Goal: Task Accomplishment & Management: Manage account settings

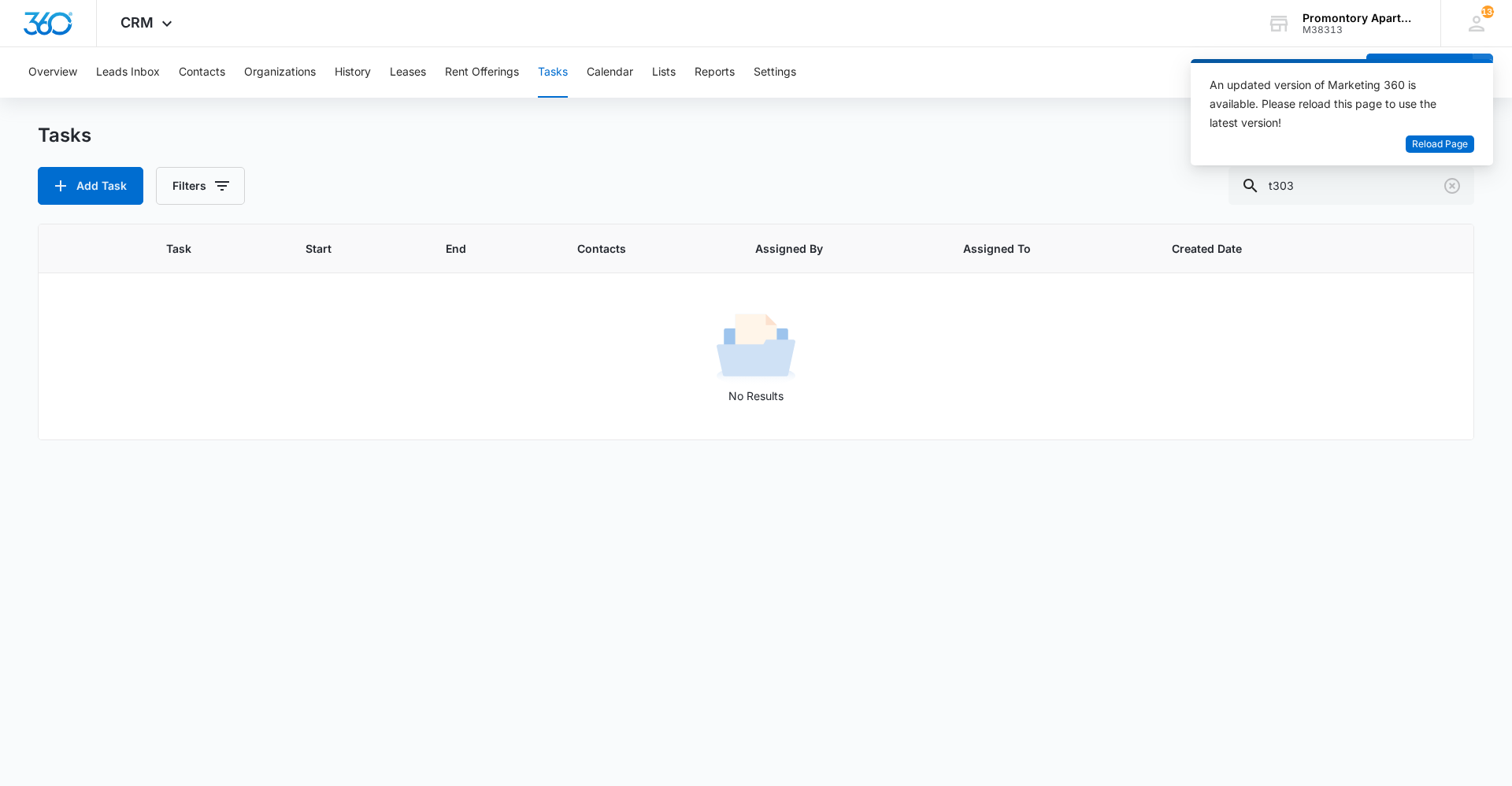
click at [555, 72] on button "Tasks" at bounding box center [553, 73] width 30 height 50
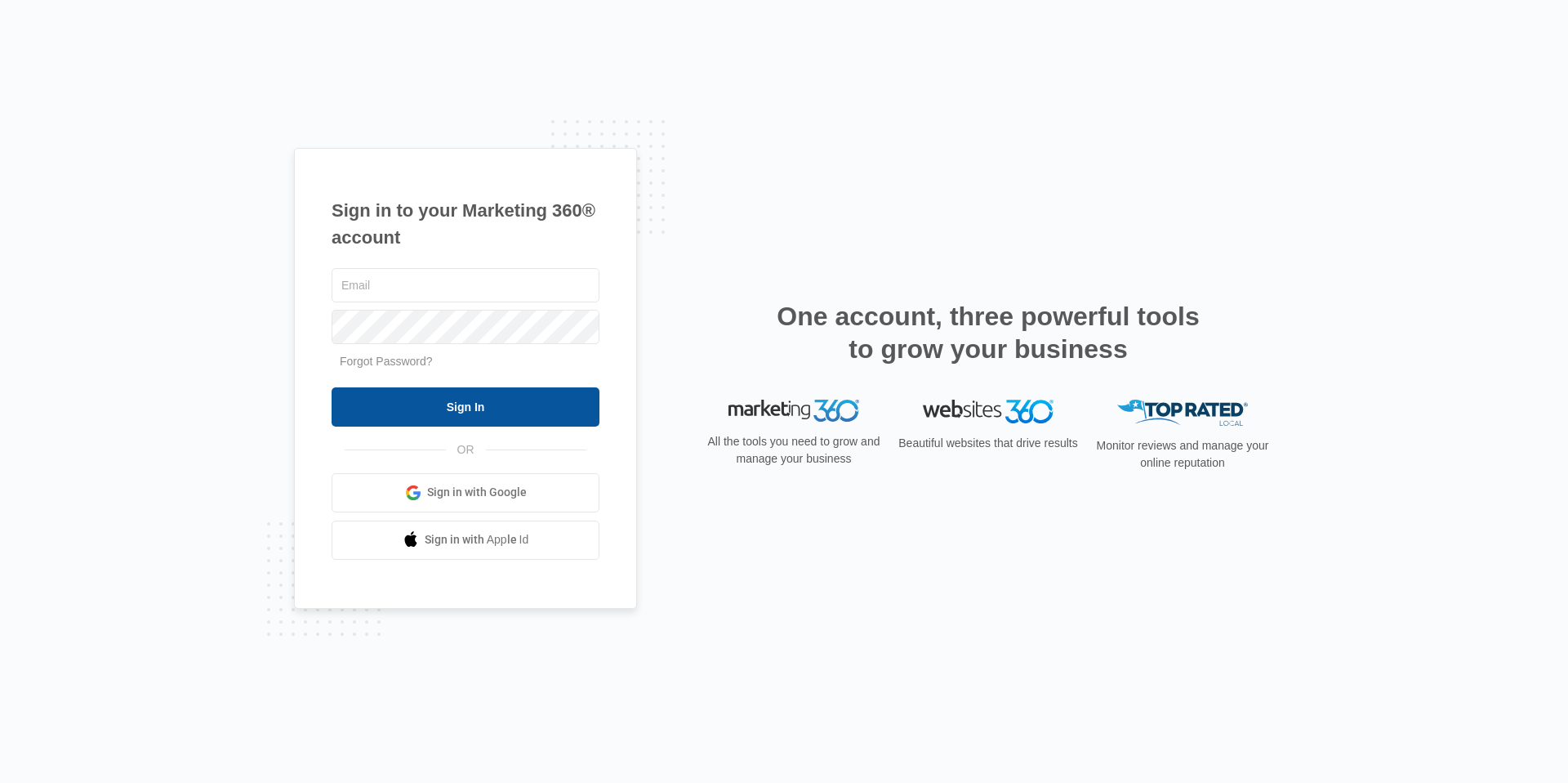
type input "[EMAIL_ADDRESS][DOMAIN_NAME]"
click at [451, 422] on input "Sign In" at bounding box center [466, 406] width 268 height 40
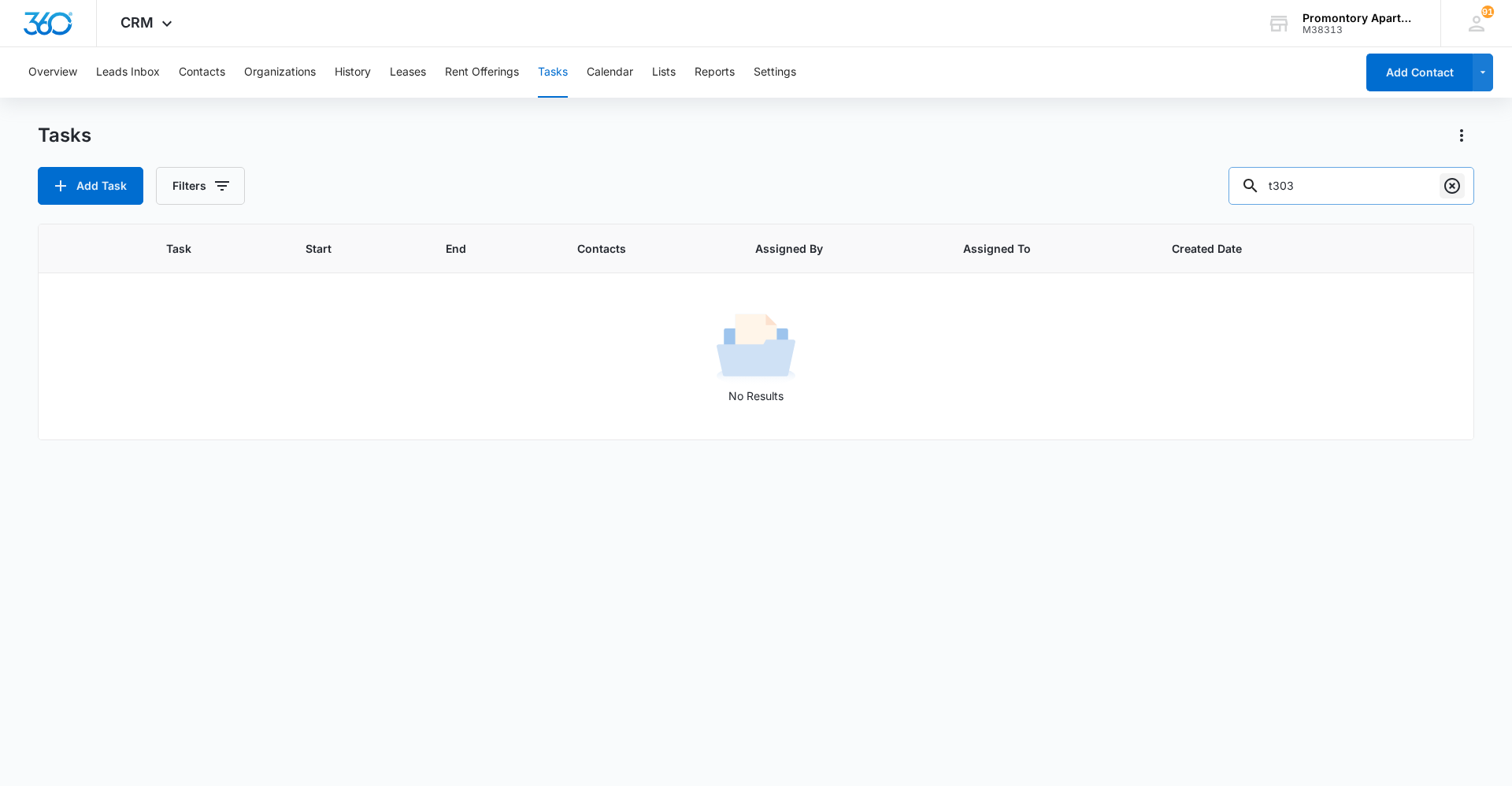
click at [1451, 186] on icon "Clear" at bounding box center [1452, 186] width 19 height 19
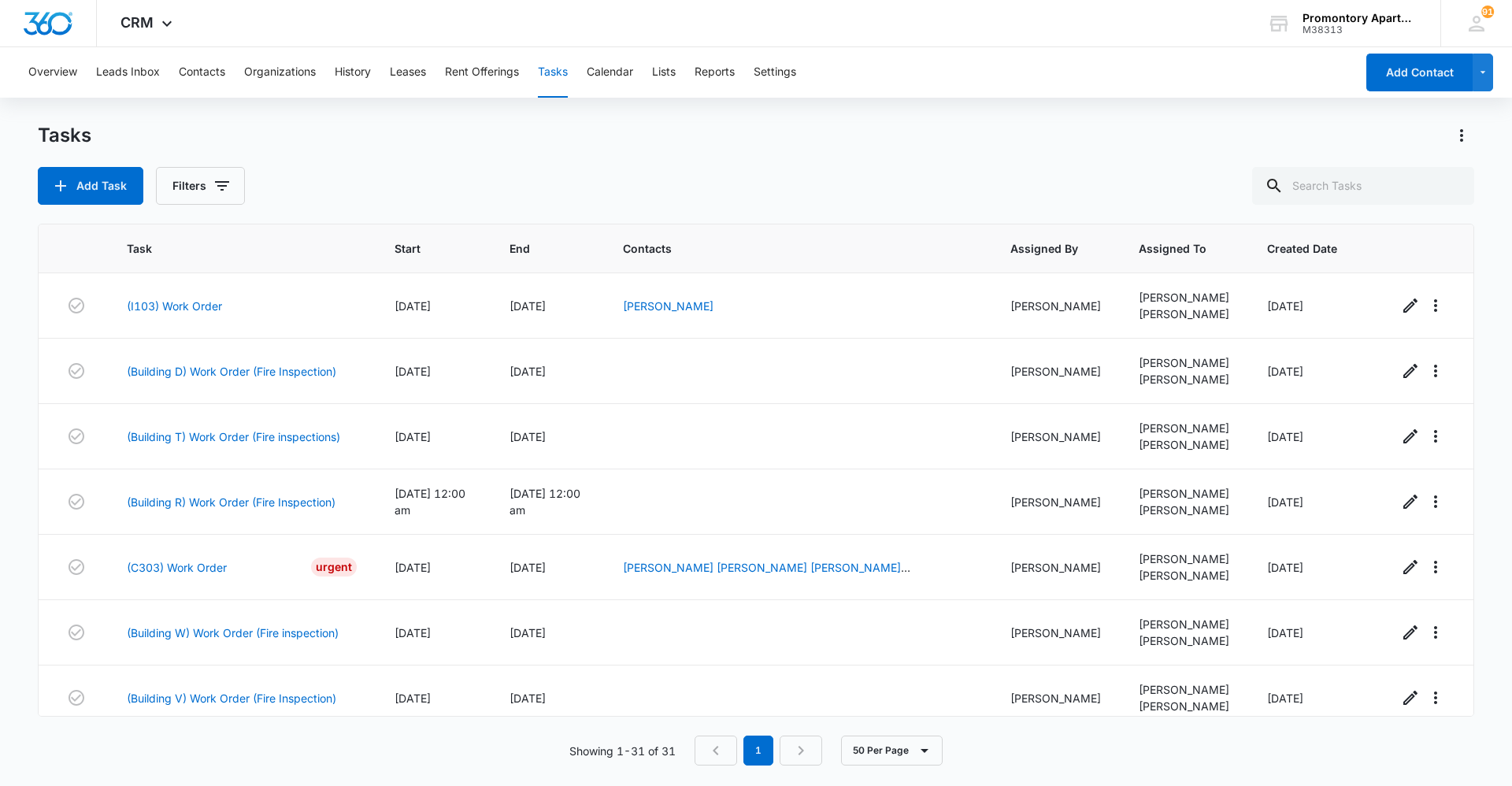
click at [343, 130] on div "Tasks" at bounding box center [756, 135] width 1437 height 25
click at [1336, 180] on input "text" at bounding box center [1363, 185] width 222 height 38
click at [193, 178] on button "Filters" at bounding box center [201, 185] width 89 height 38
click at [420, 245] on span "Start" at bounding box center [421, 248] width 54 height 17
click at [149, 303] on link "(I103) Work Order" at bounding box center [174, 306] width 95 height 17
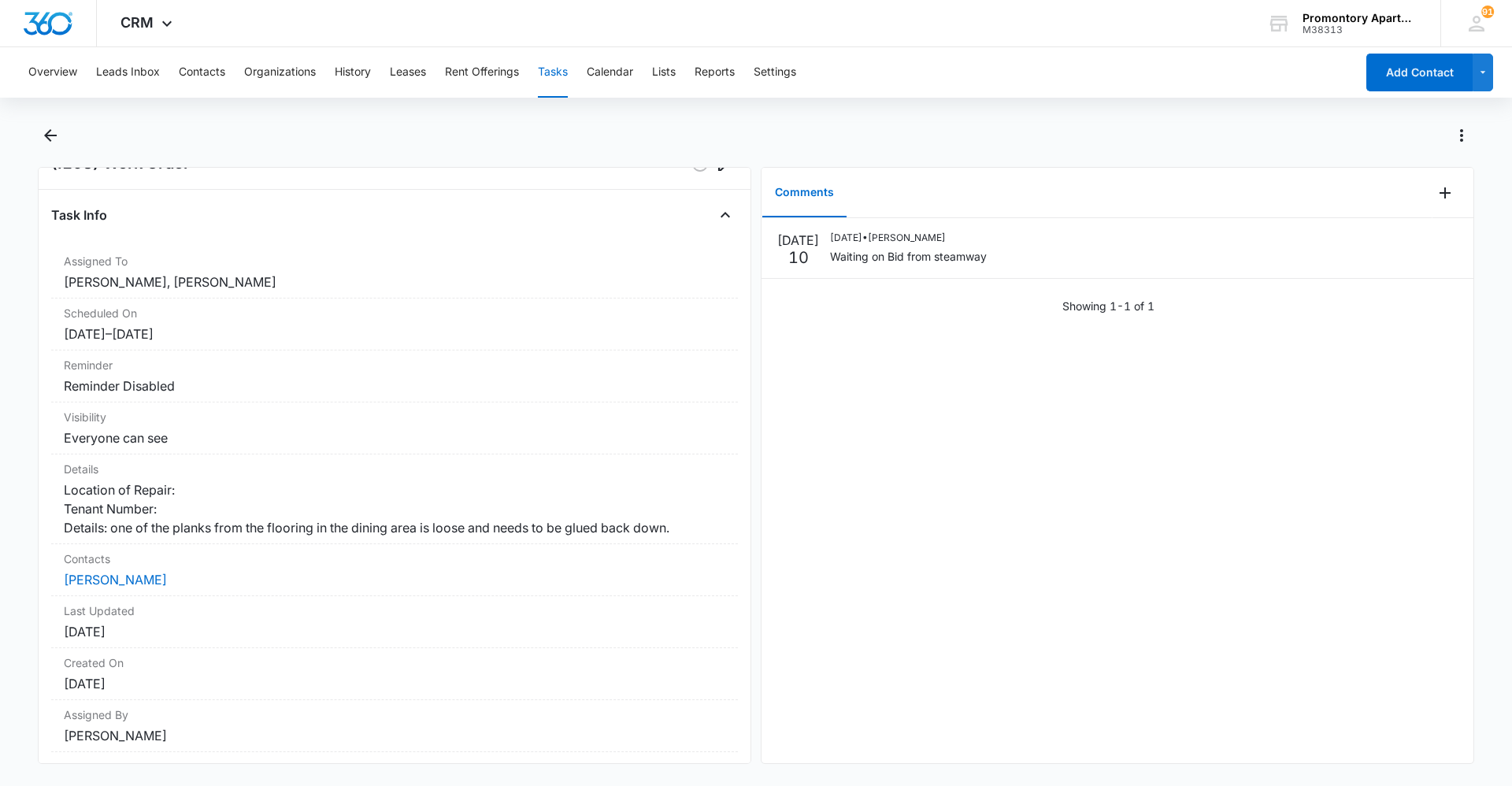
scroll to position [79, 0]
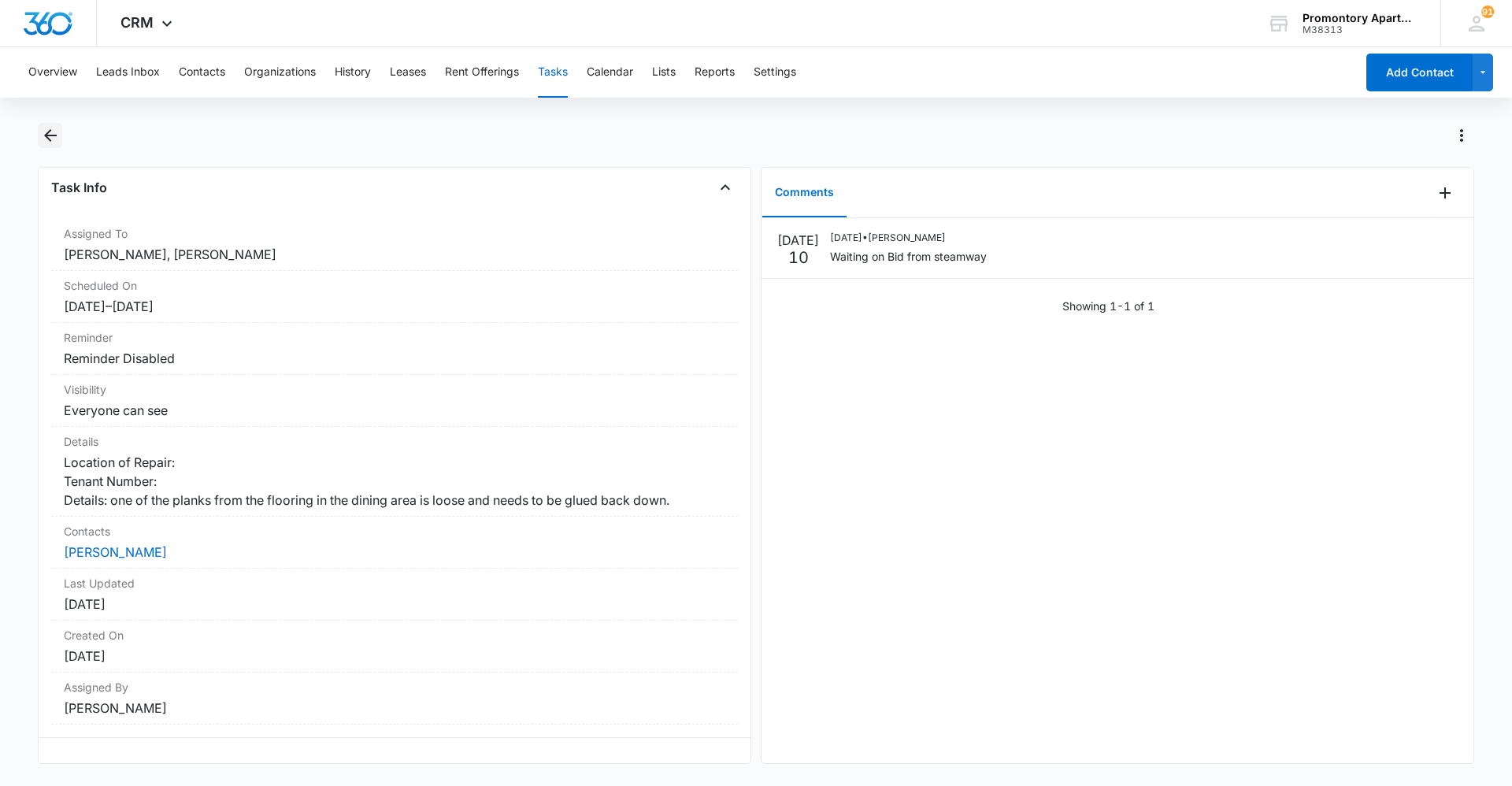
click at [53, 137] on icon "Back" at bounding box center [50, 135] width 19 height 19
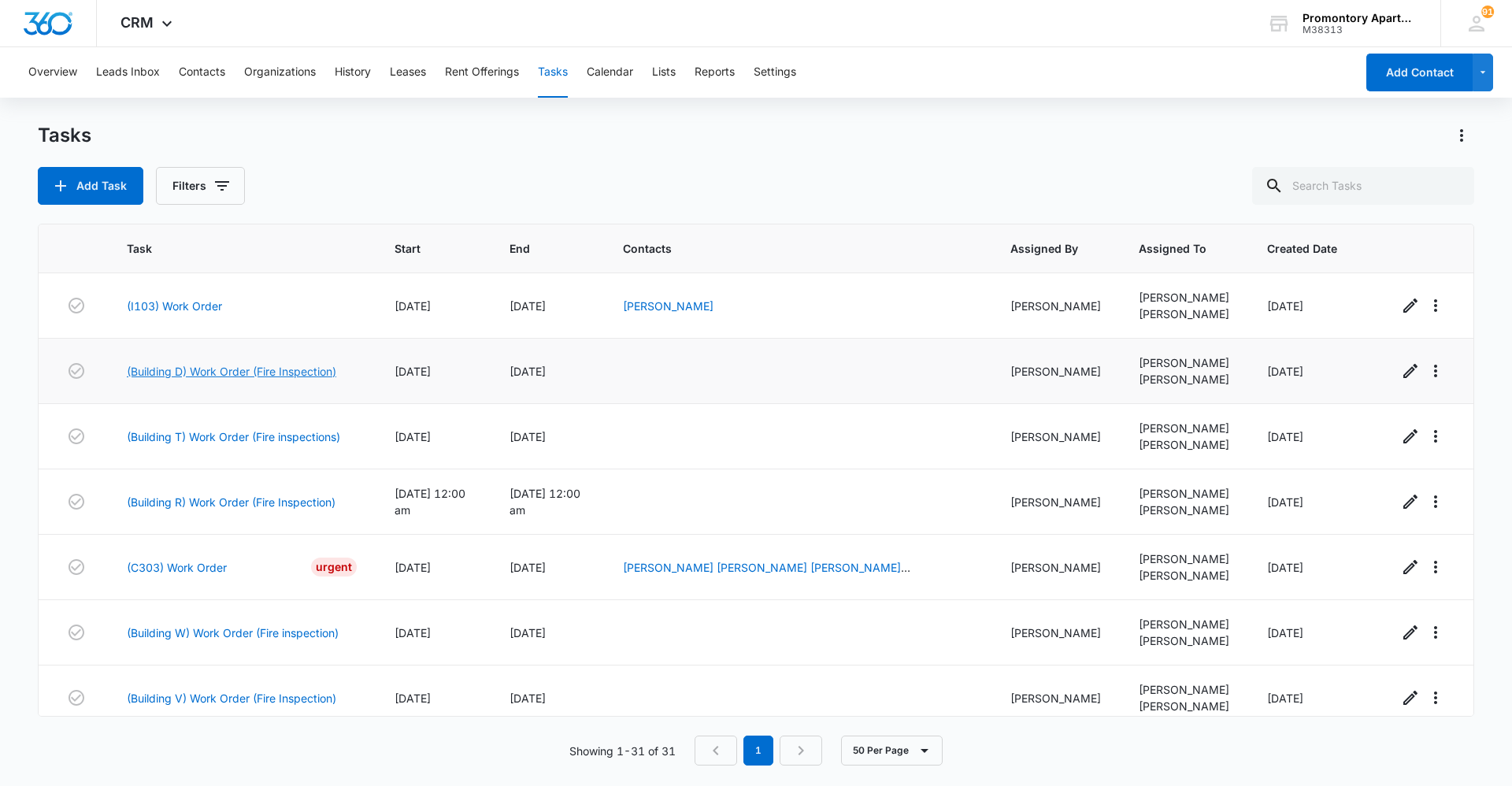
click at [200, 367] on link "(Building D) Work Order (Fire Inspection)" at bounding box center [231, 371] width 209 height 17
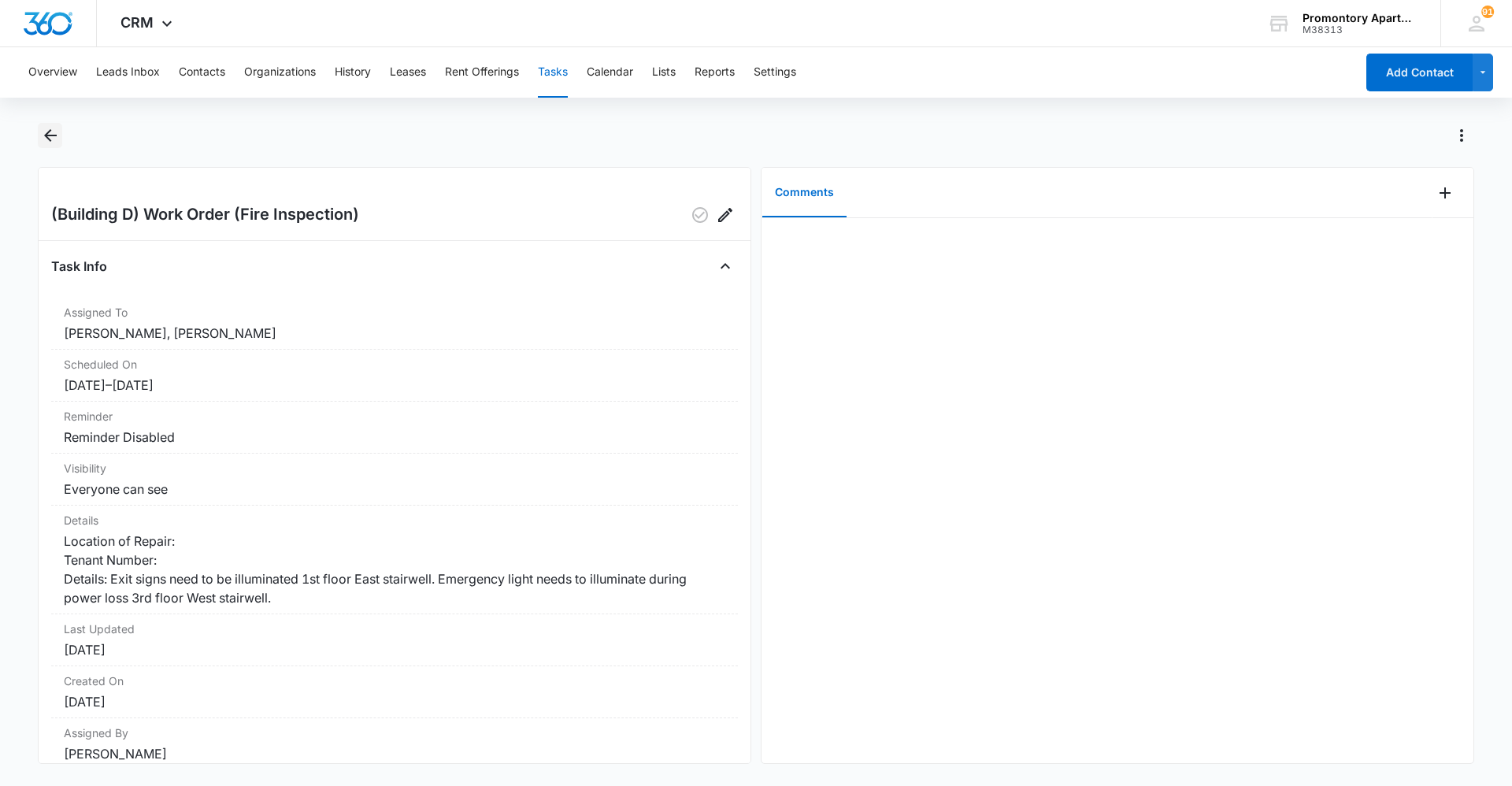
click at [48, 140] on icon "Back" at bounding box center [50, 136] width 13 height 13
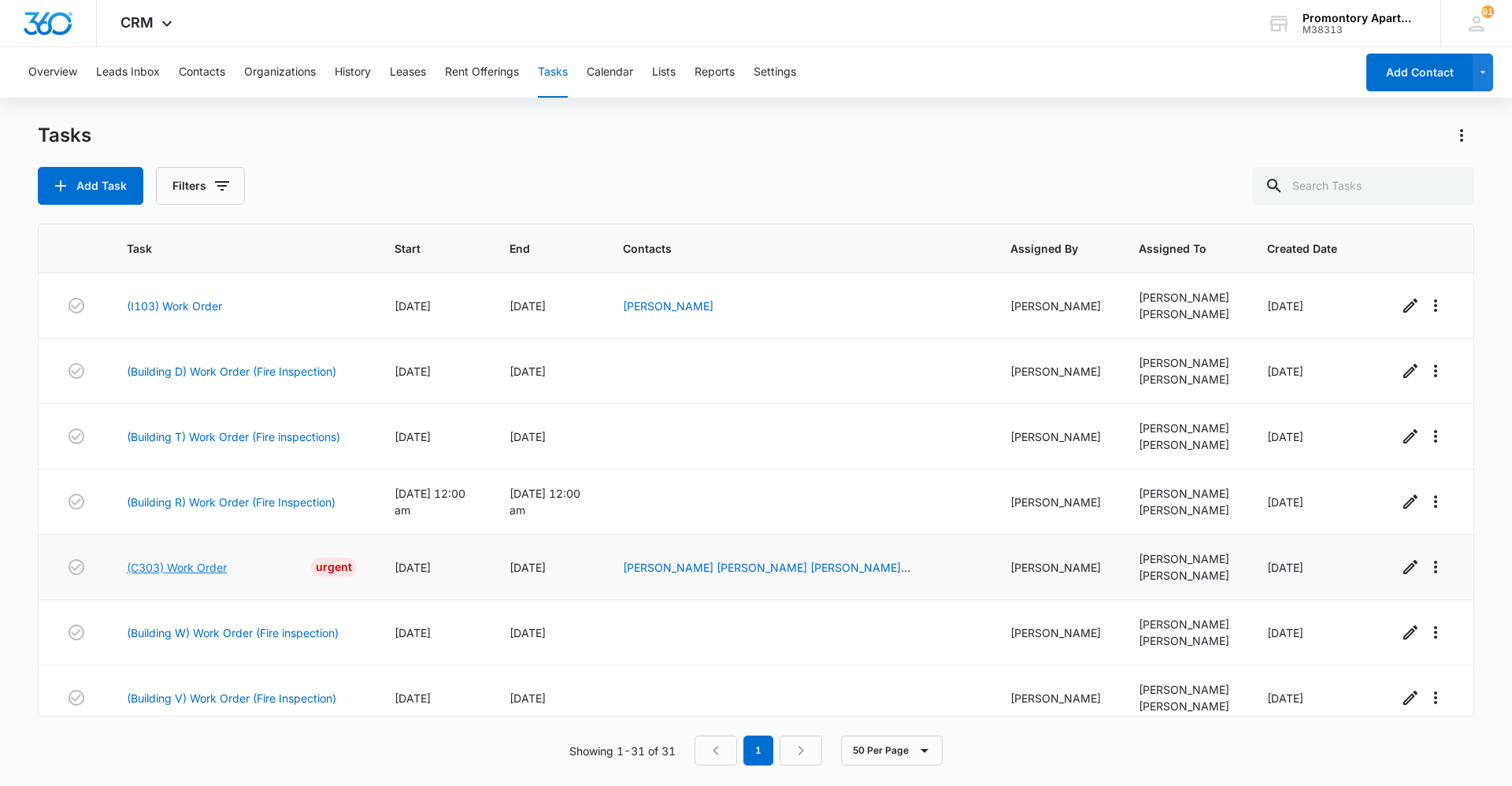
click at [200, 565] on link "(C303) Work Order" at bounding box center [177, 567] width 100 height 17
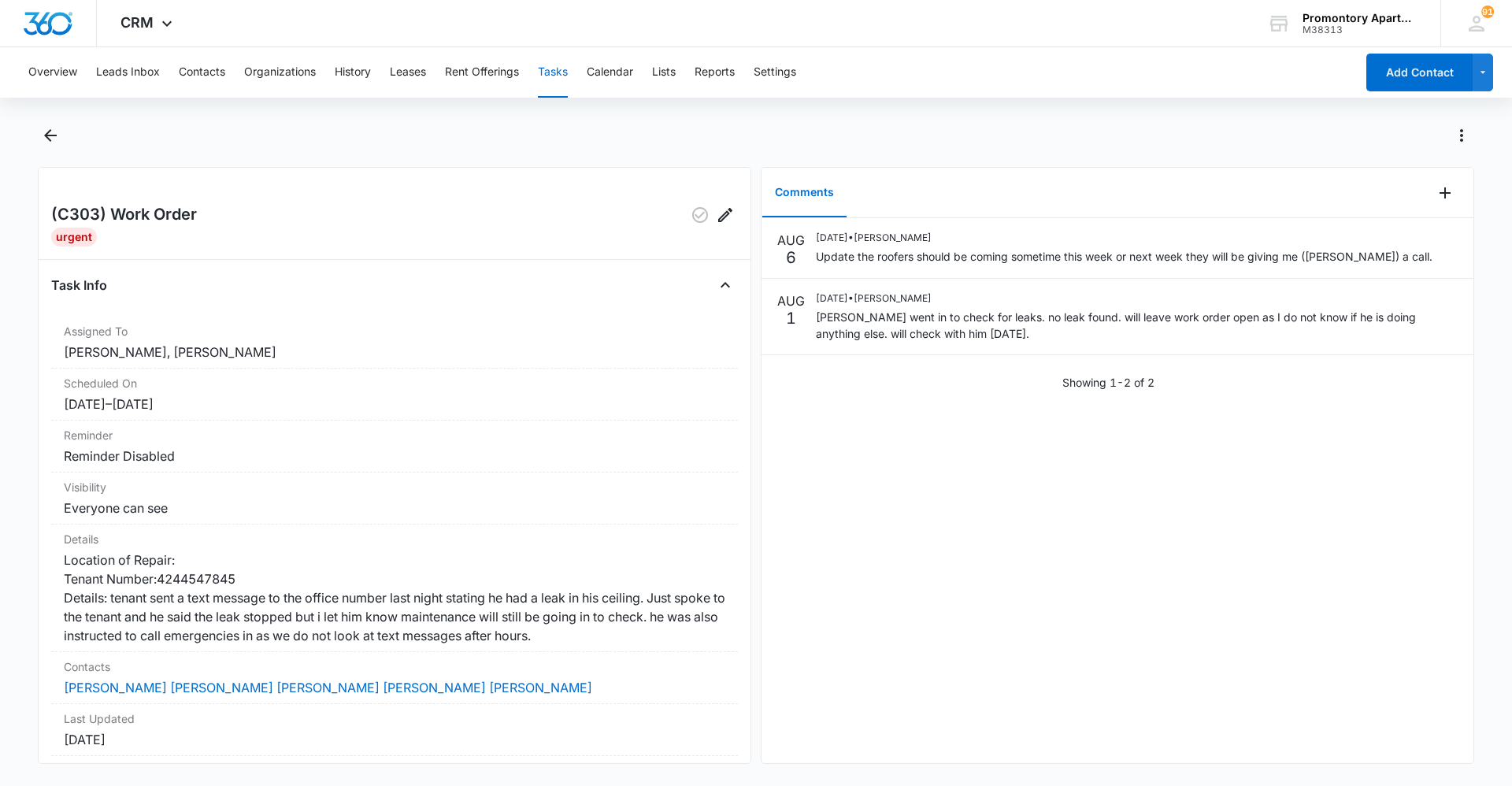
click at [1212, 509] on div "AUG 6 08/06/2025 • Freddie Sepeda Update the roofers should be coming sometime …" at bounding box center [1117, 490] width 712 height 545
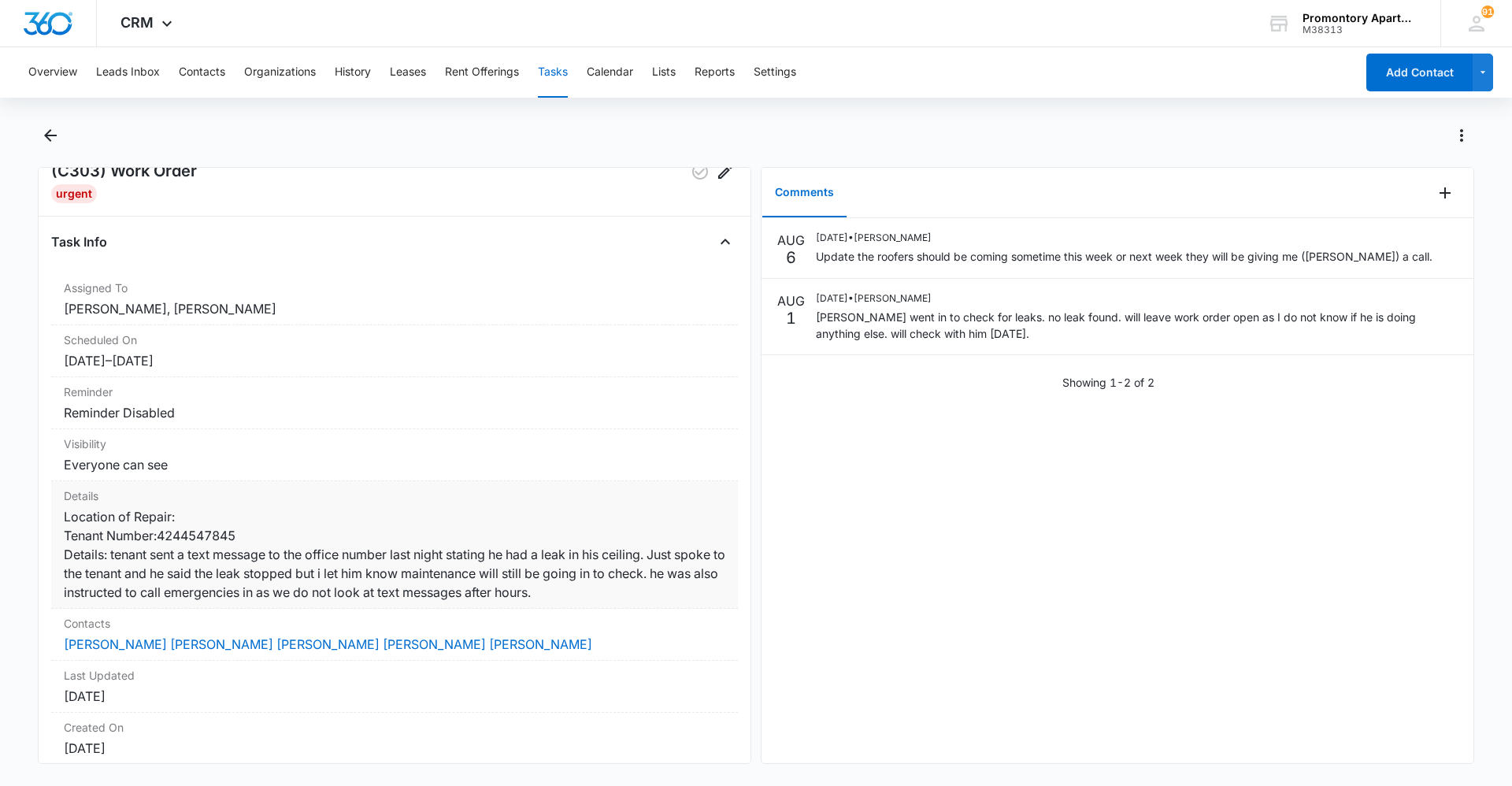
scroll to position [79, 0]
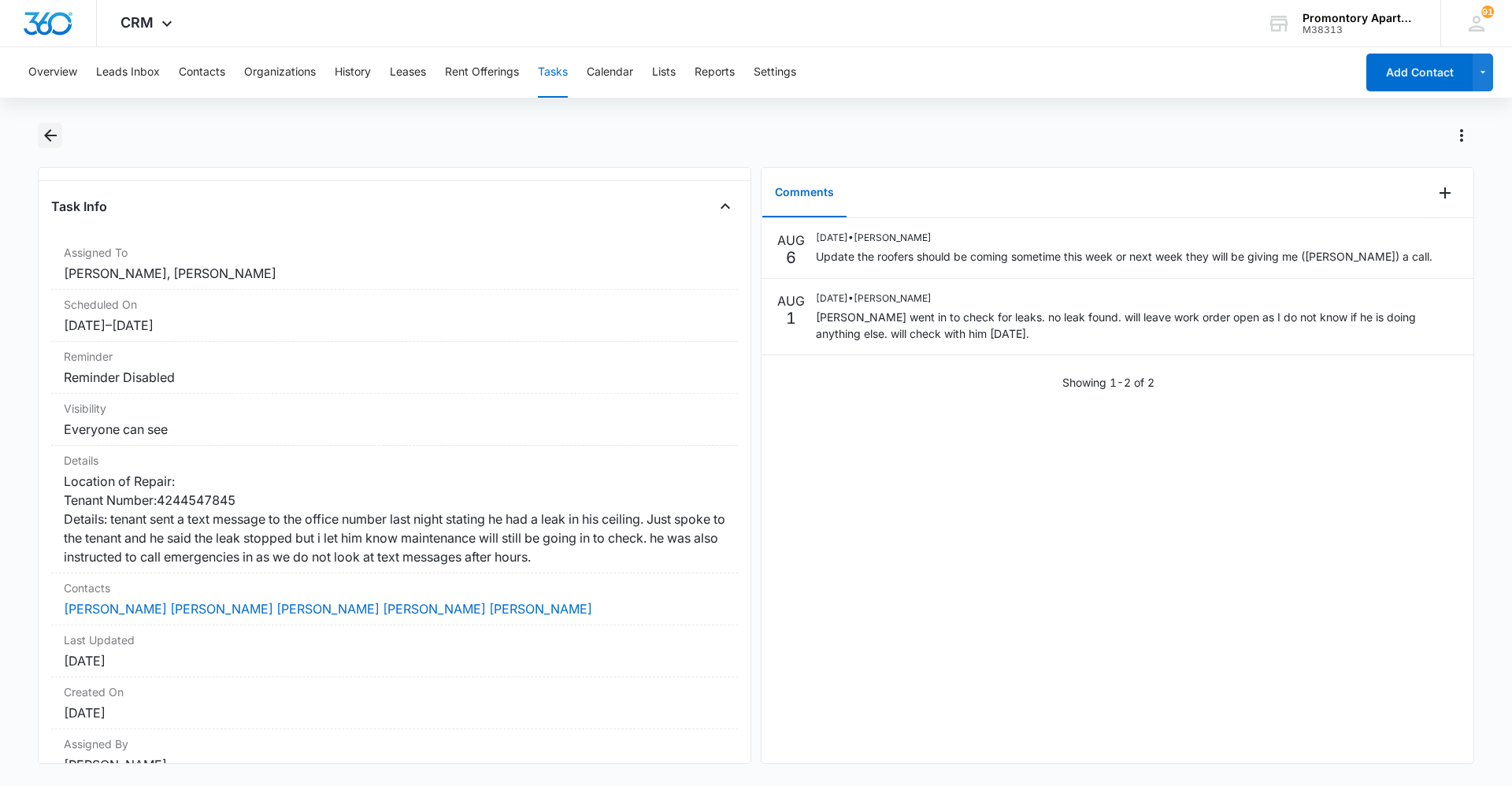
click at [44, 140] on icon "Back" at bounding box center [50, 135] width 19 height 19
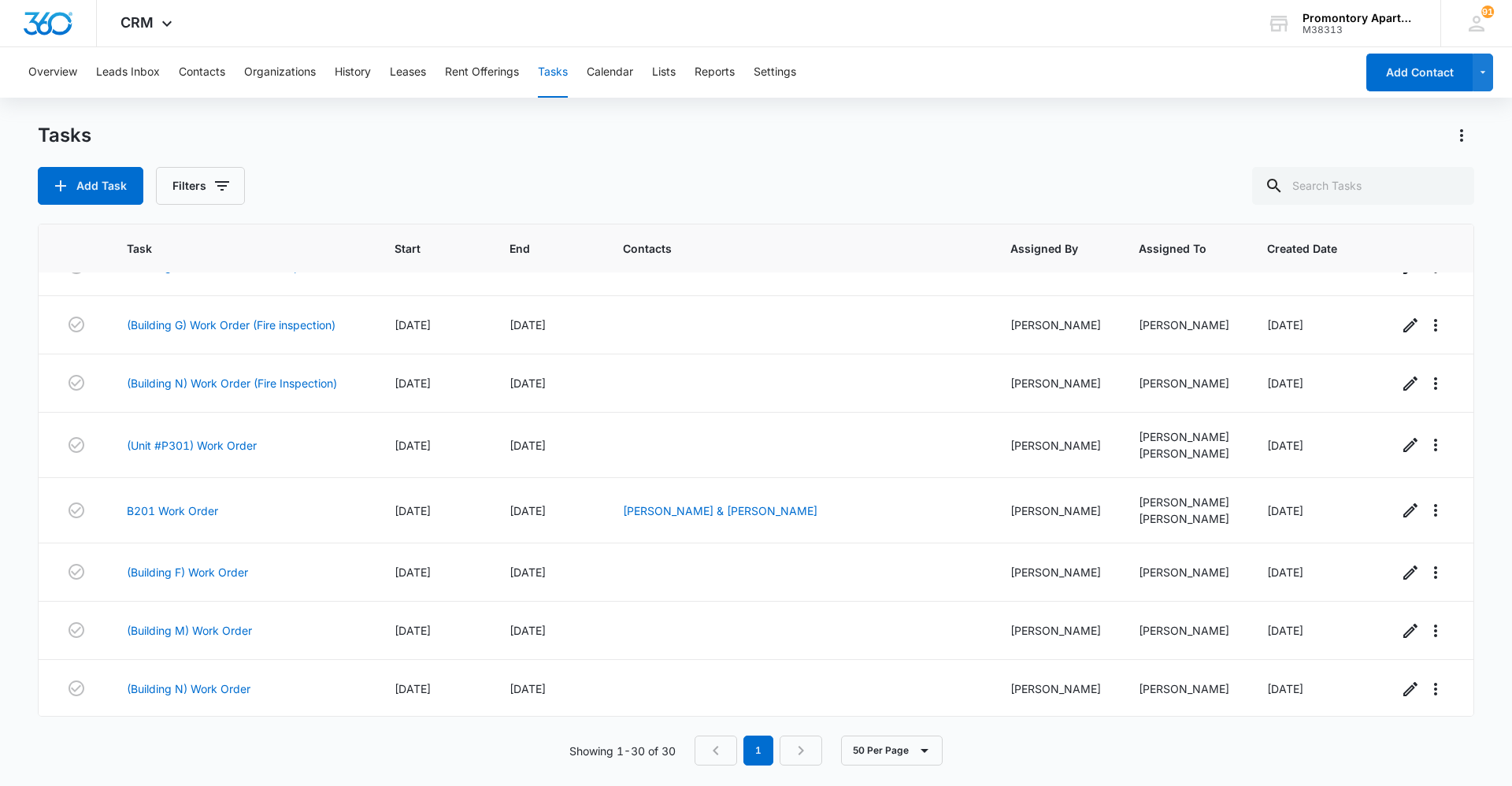
scroll to position [729, 0]
click at [196, 446] on link "(Unit #P301) Work Order" at bounding box center [192, 442] width 130 height 17
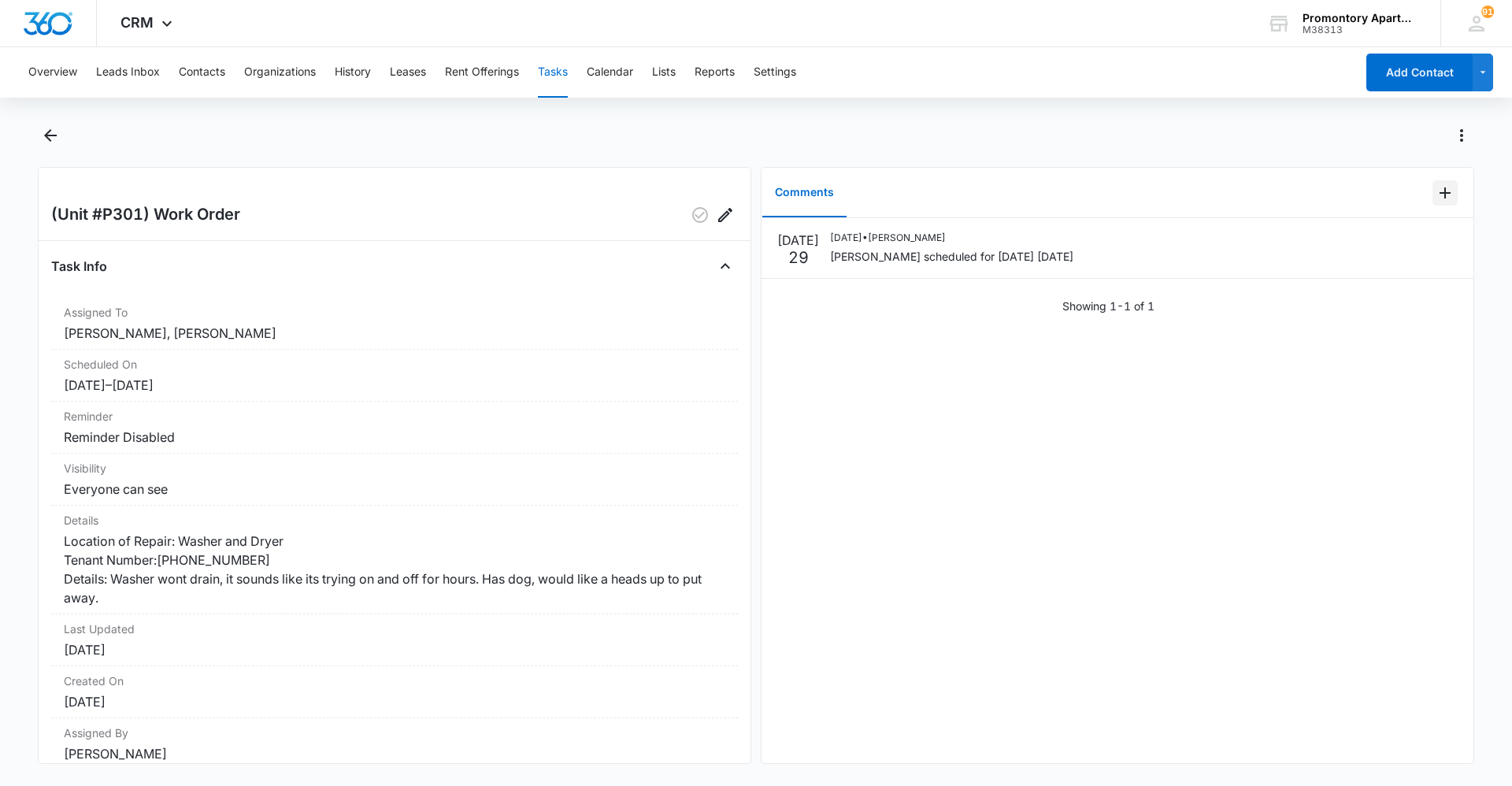
click at [1440, 193] on icon "Add Comment" at bounding box center [1445, 193] width 19 height 19
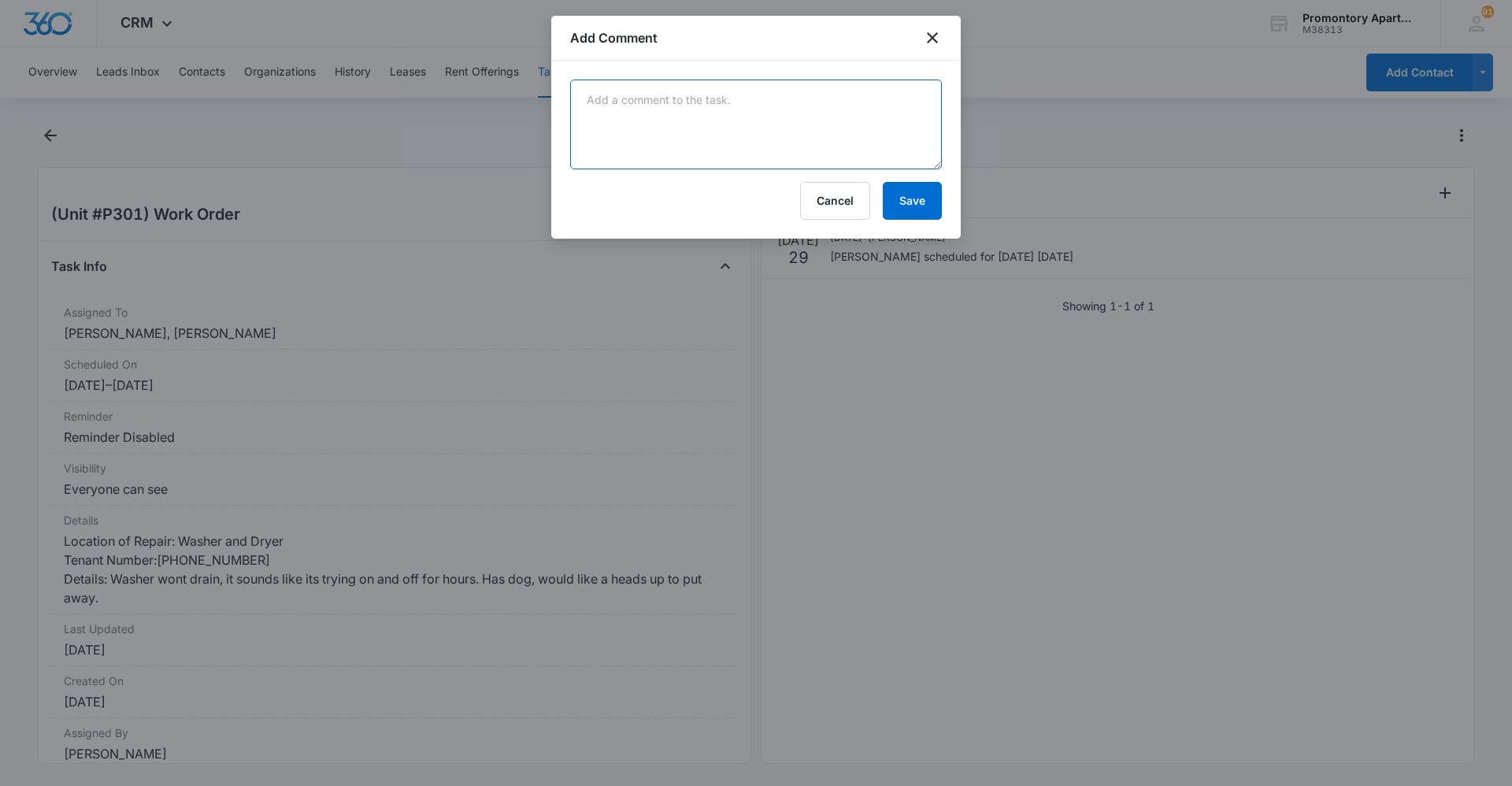
click at [702, 130] on textarea at bounding box center [756, 125] width 372 height 90
type textarea "c"
type textarea "work order completed by [PERSON_NAME]"
click at [921, 193] on button "Save" at bounding box center [912, 201] width 59 height 38
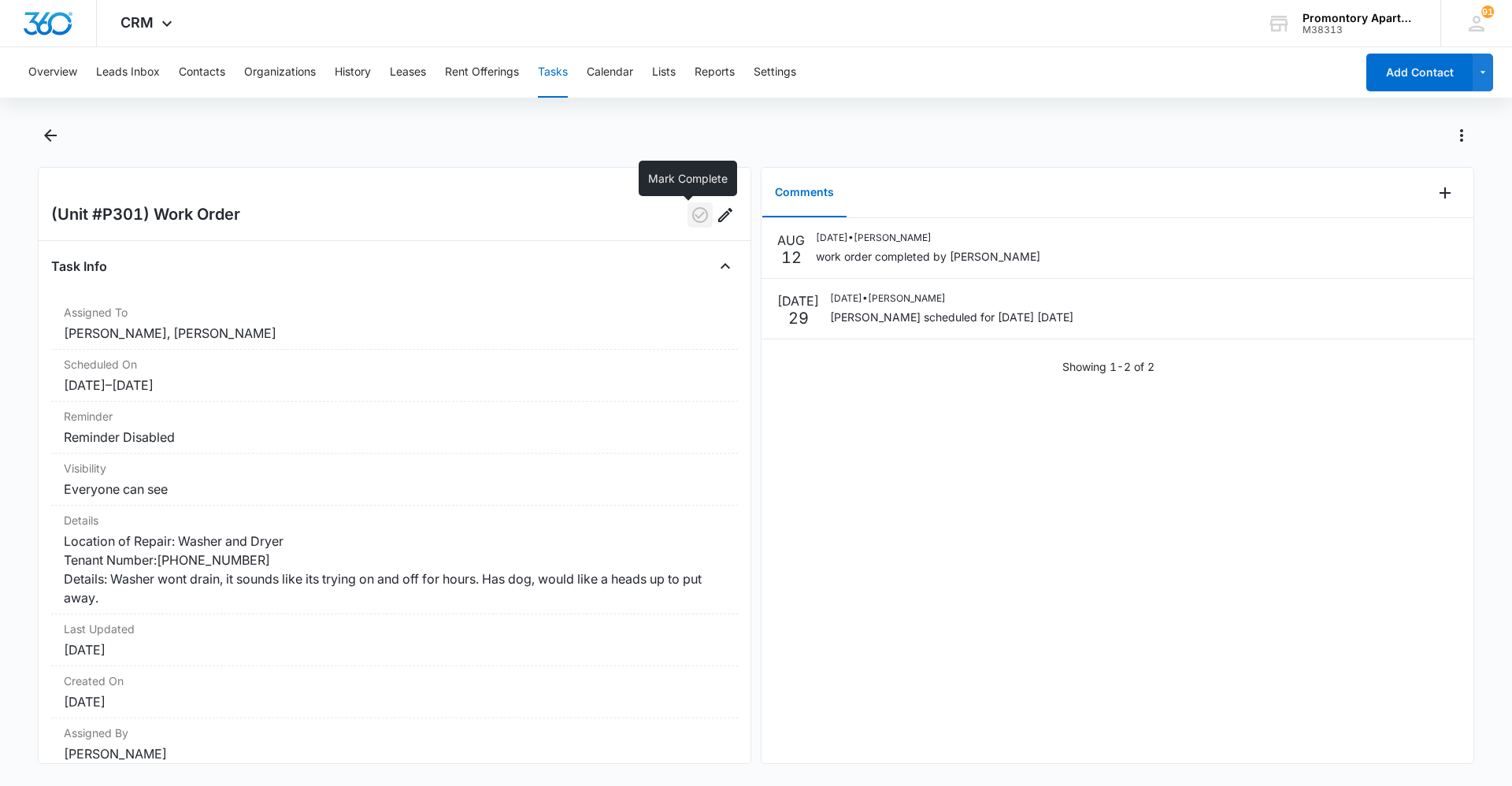
drag, startPoint x: 685, startPoint y: 215, endPoint x: 628, endPoint y: 212, distance: 57.1
click at [692, 216] on icon "button" at bounding box center [700, 215] width 16 height 16
click at [562, 76] on button "Tasks" at bounding box center [553, 73] width 30 height 50
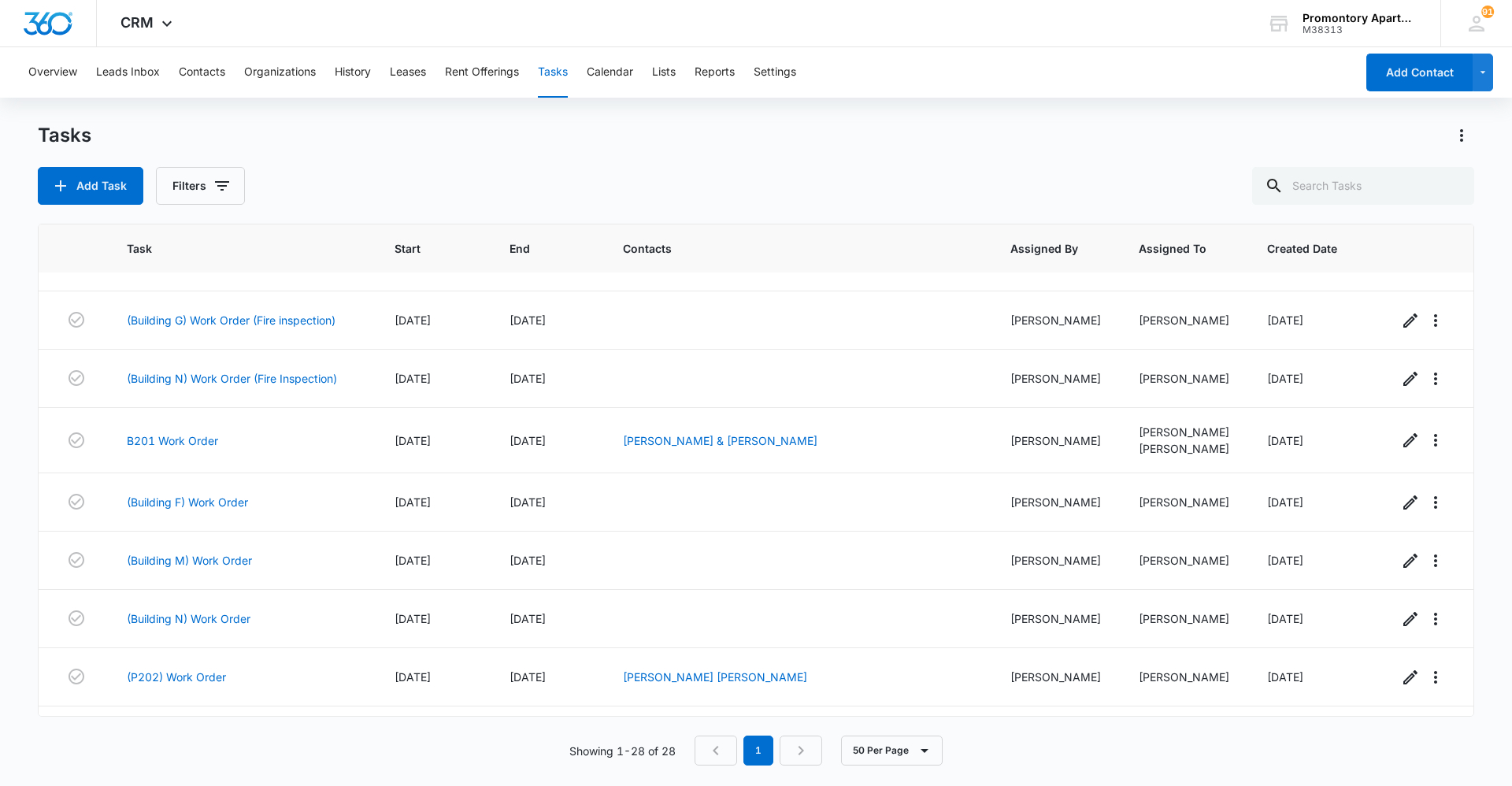
scroll to position [744, 0]
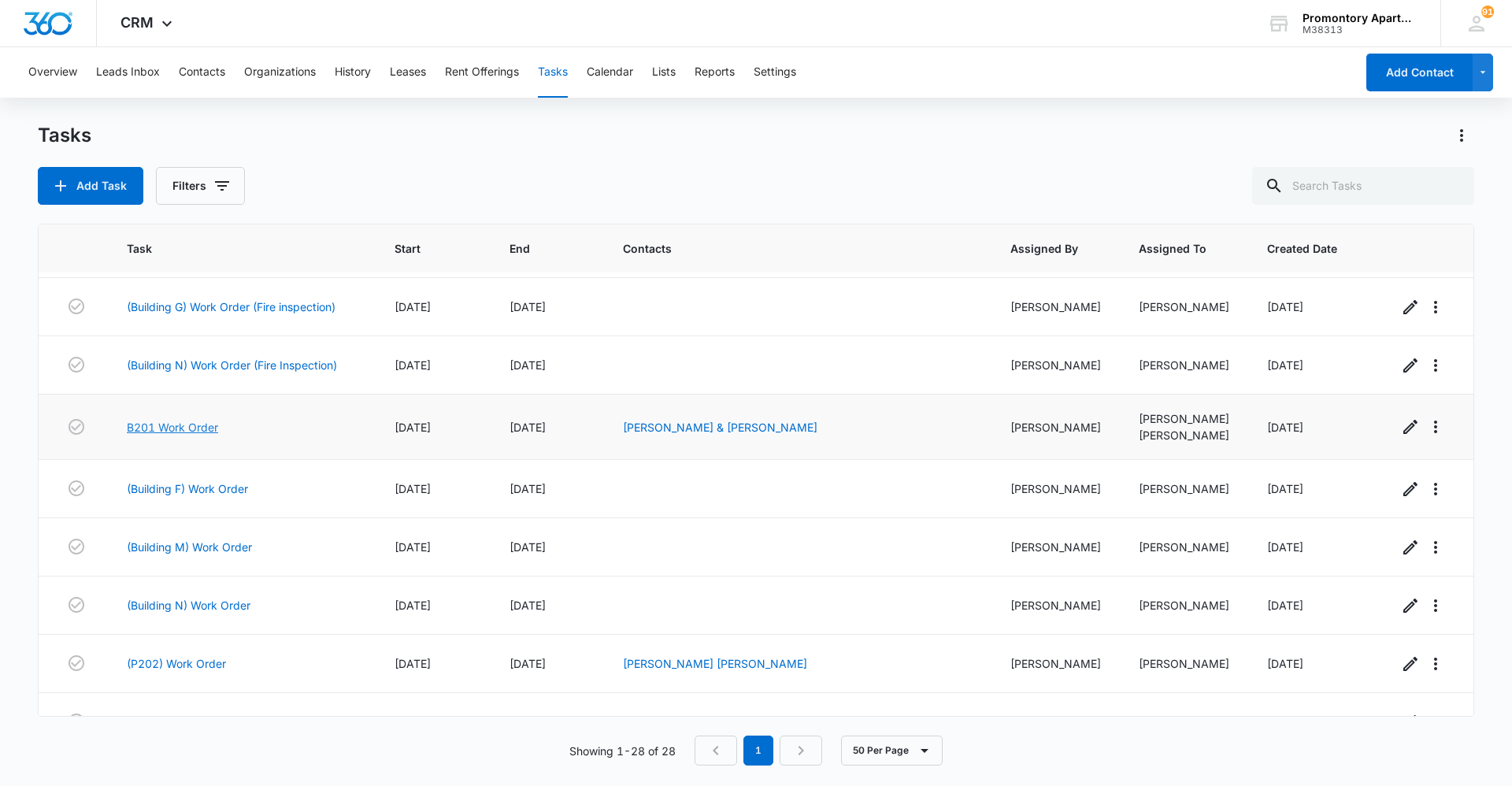
click at [171, 428] on link "B201 Work Order" at bounding box center [172, 427] width 91 height 17
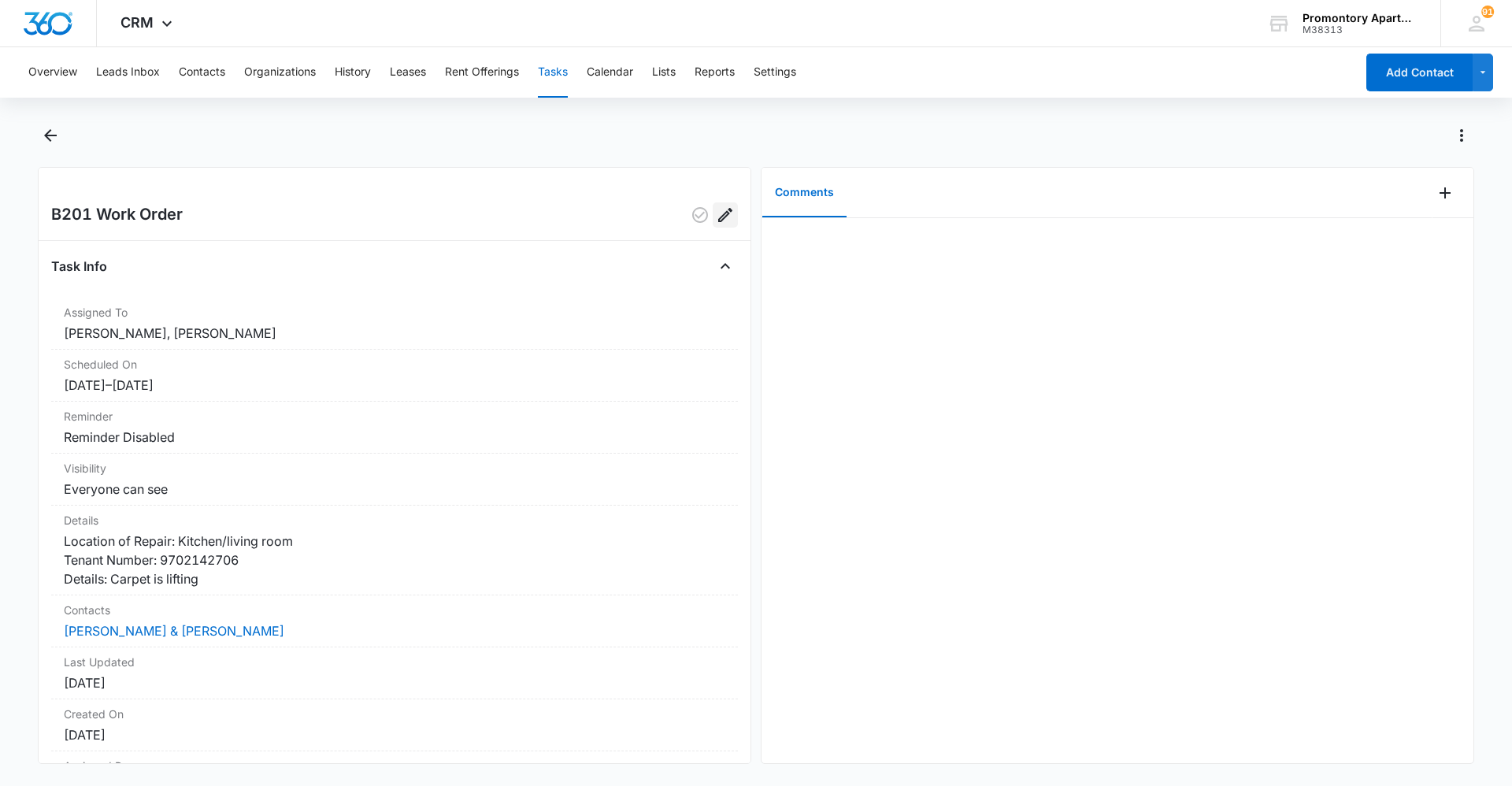
click at [718, 214] on icon "Edit" at bounding box center [725, 214] width 14 height 14
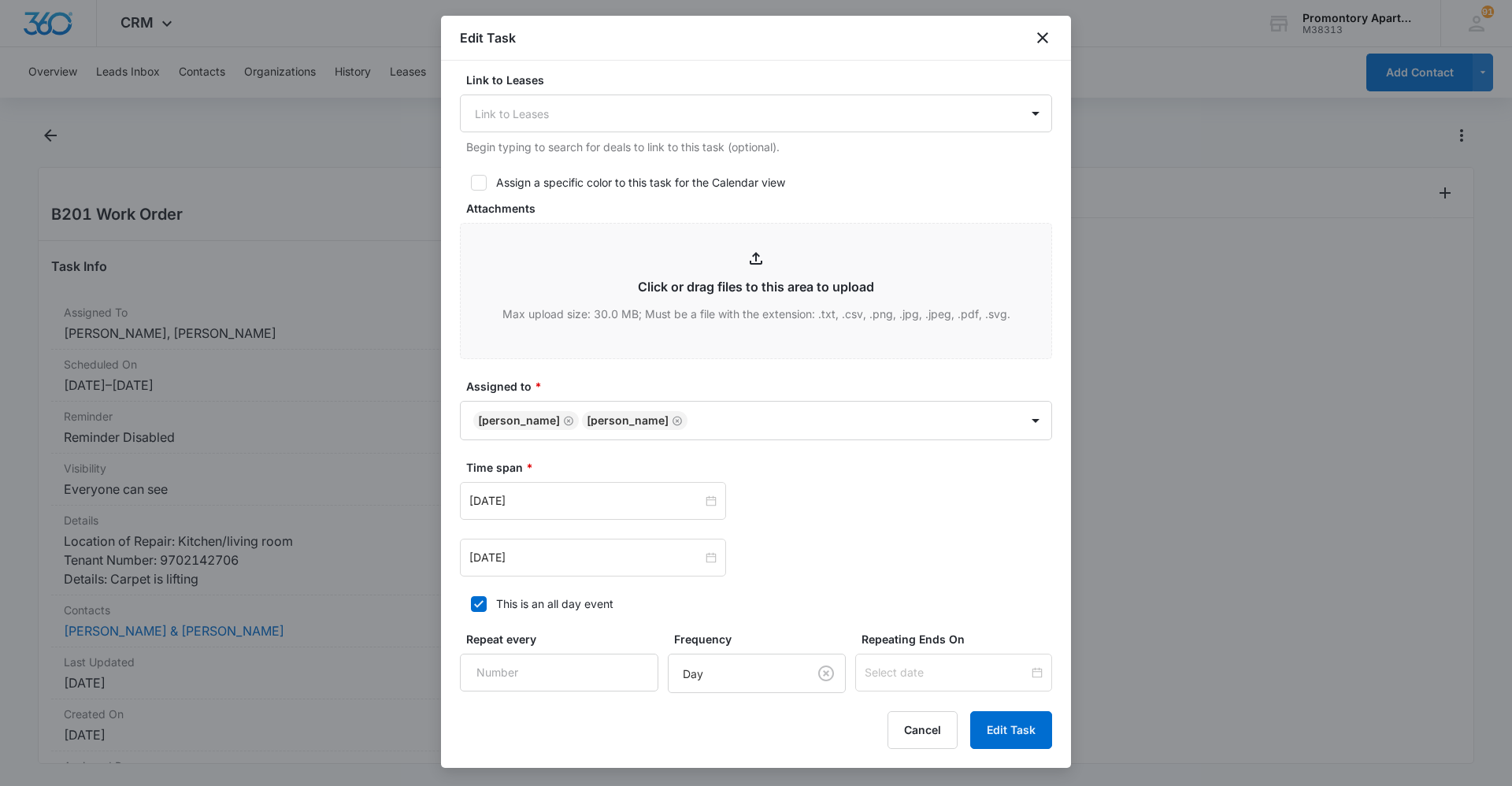
scroll to position [537, 0]
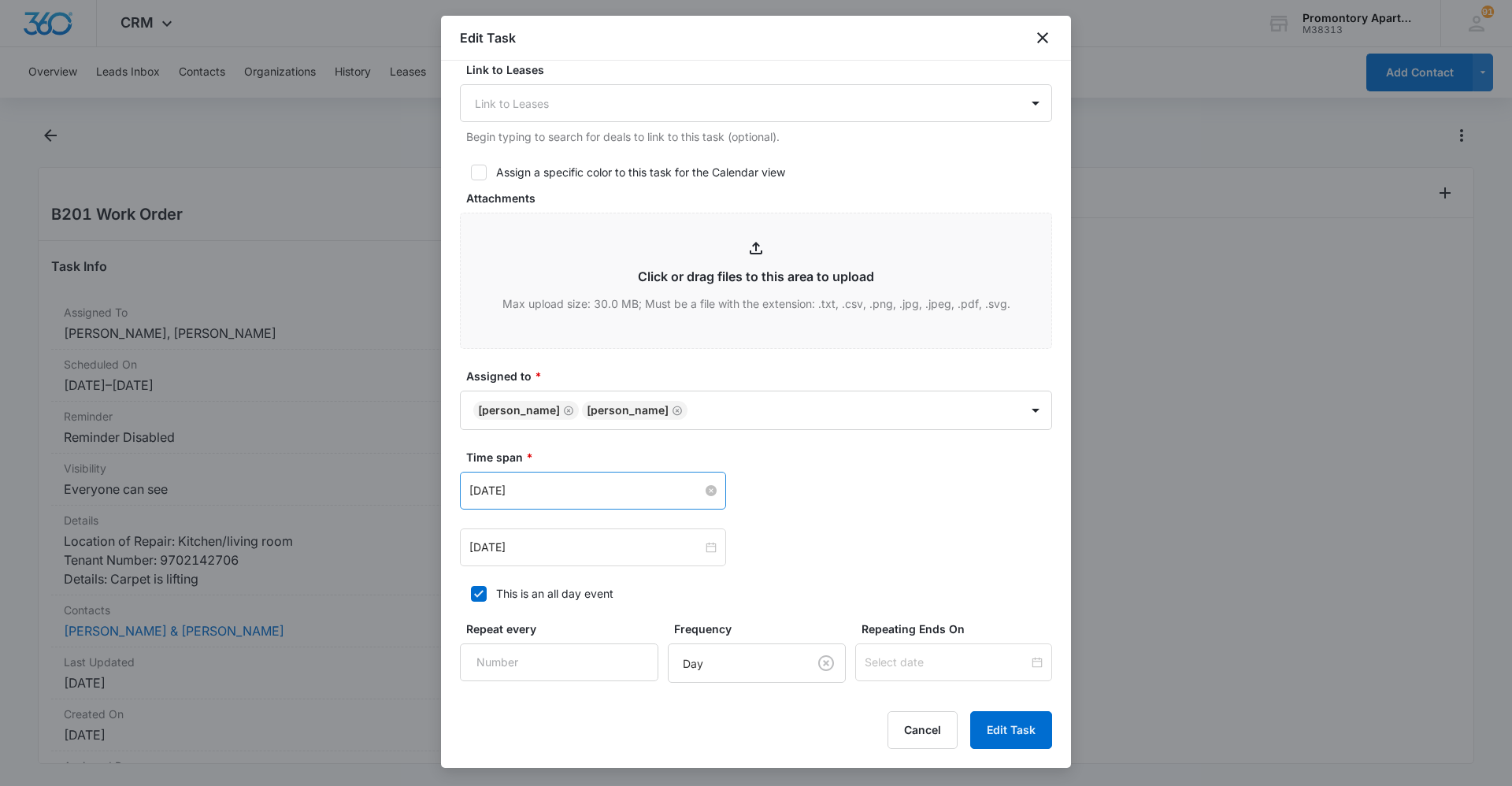
click at [701, 482] on div "Jul 28, 2025" at bounding box center [594, 490] width 248 height 18
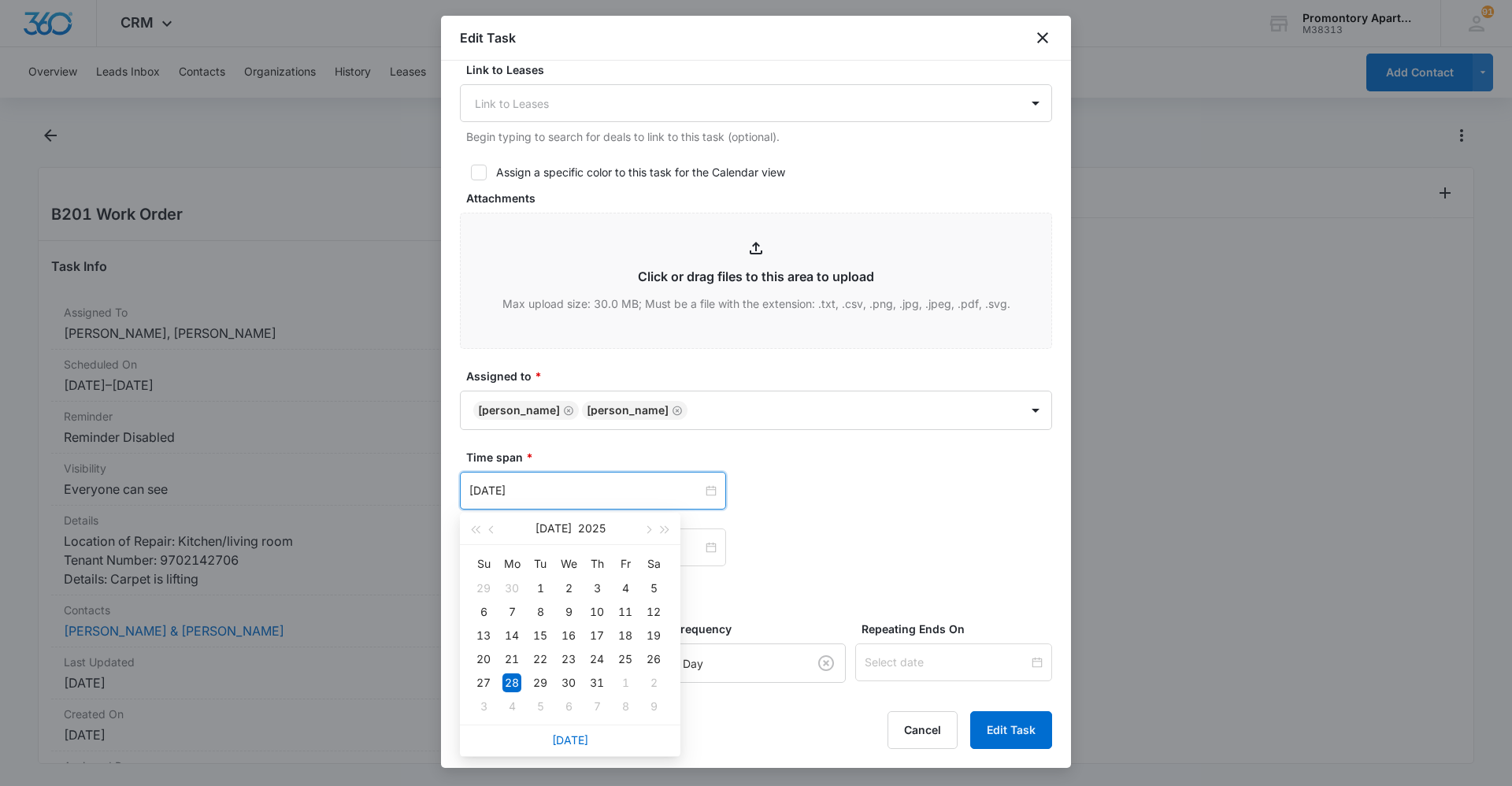
click at [568, 751] on div "Today" at bounding box center [569, 740] width 221 height 32
click at [578, 738] on link "Today" at bounding box center [569, 739] width 36 height 13
type input "Aug 12, 2025"
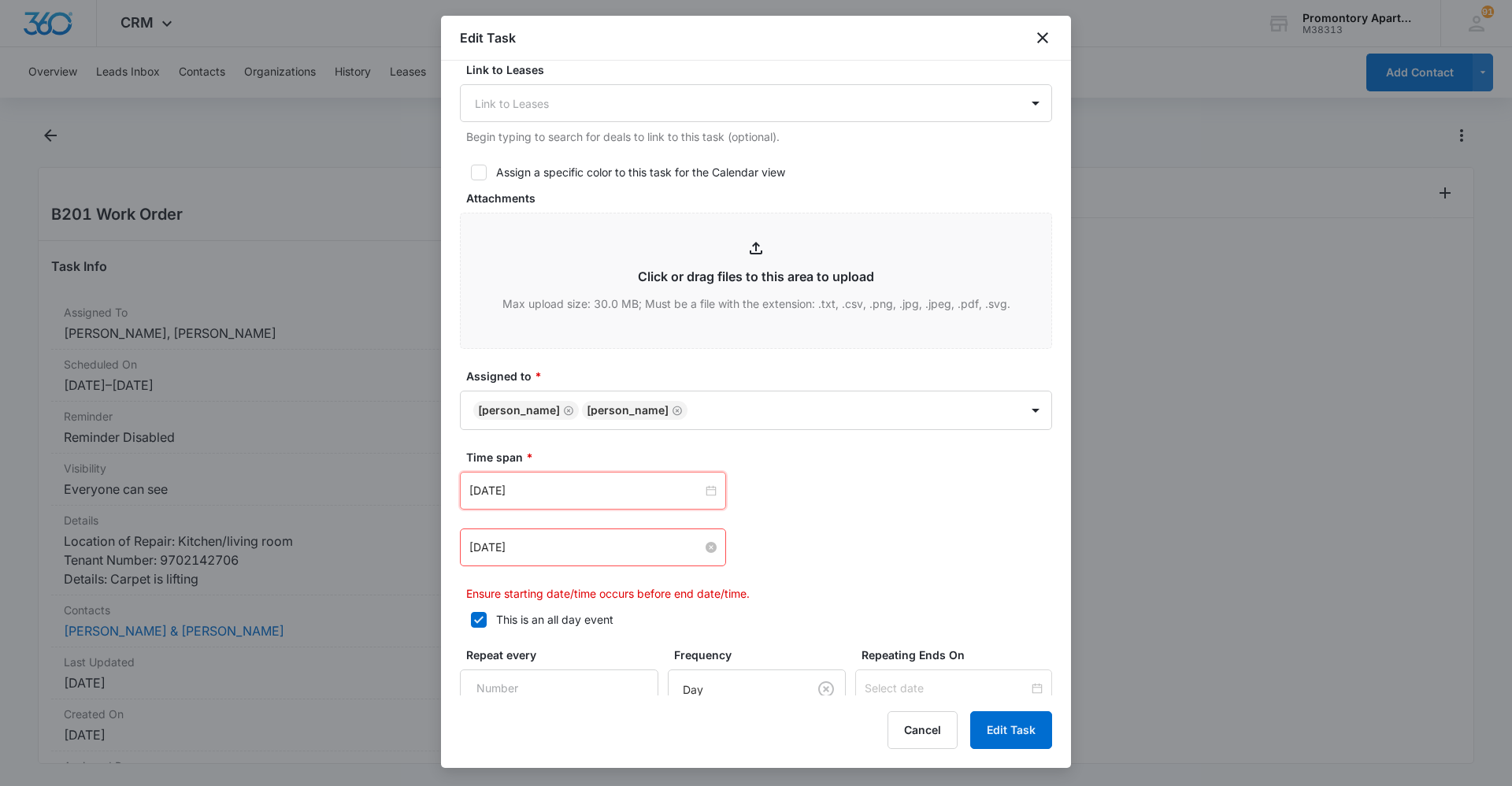
click at [590, 552] on input "Aug 4, 2025" at bounding box center [586, 547] width 234 height 18
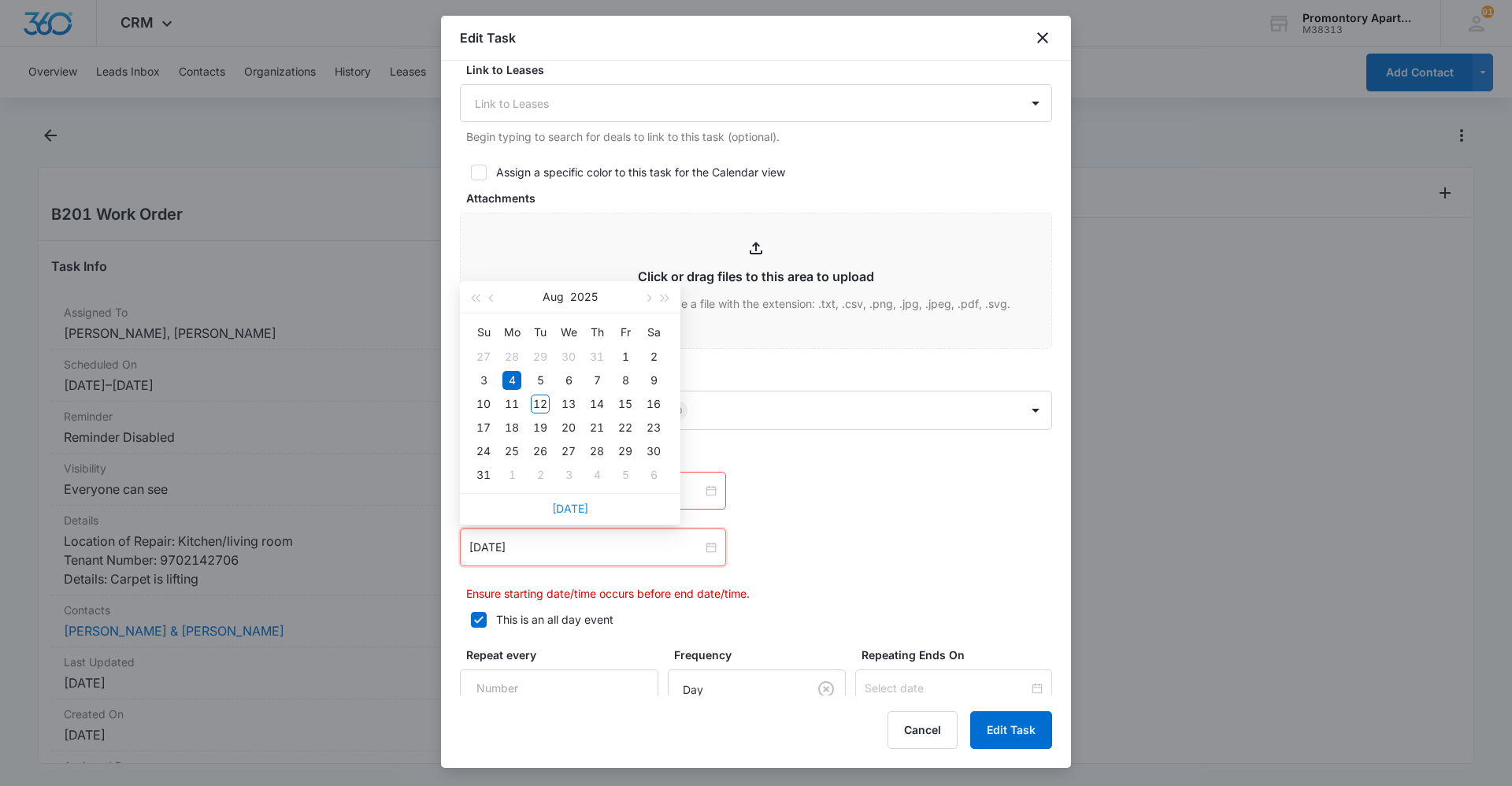
click at [565, 512] on link "Today" at bounding box center [569, 508] width 36 height 13
type input "Aug 12, 2025"
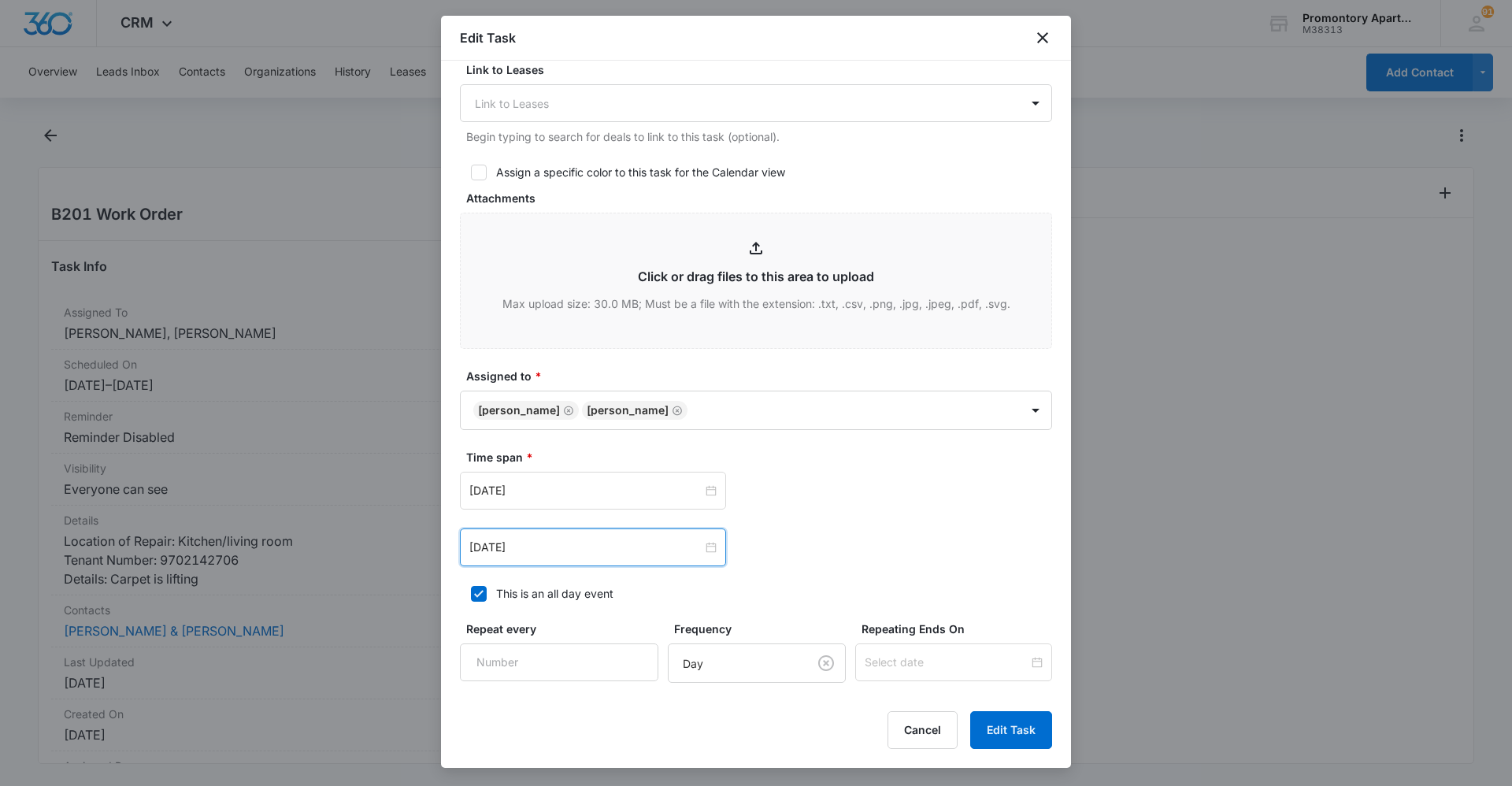
click at [890, 451] on label "Time span *" at bounding box center [762, 458] width 593 height 17
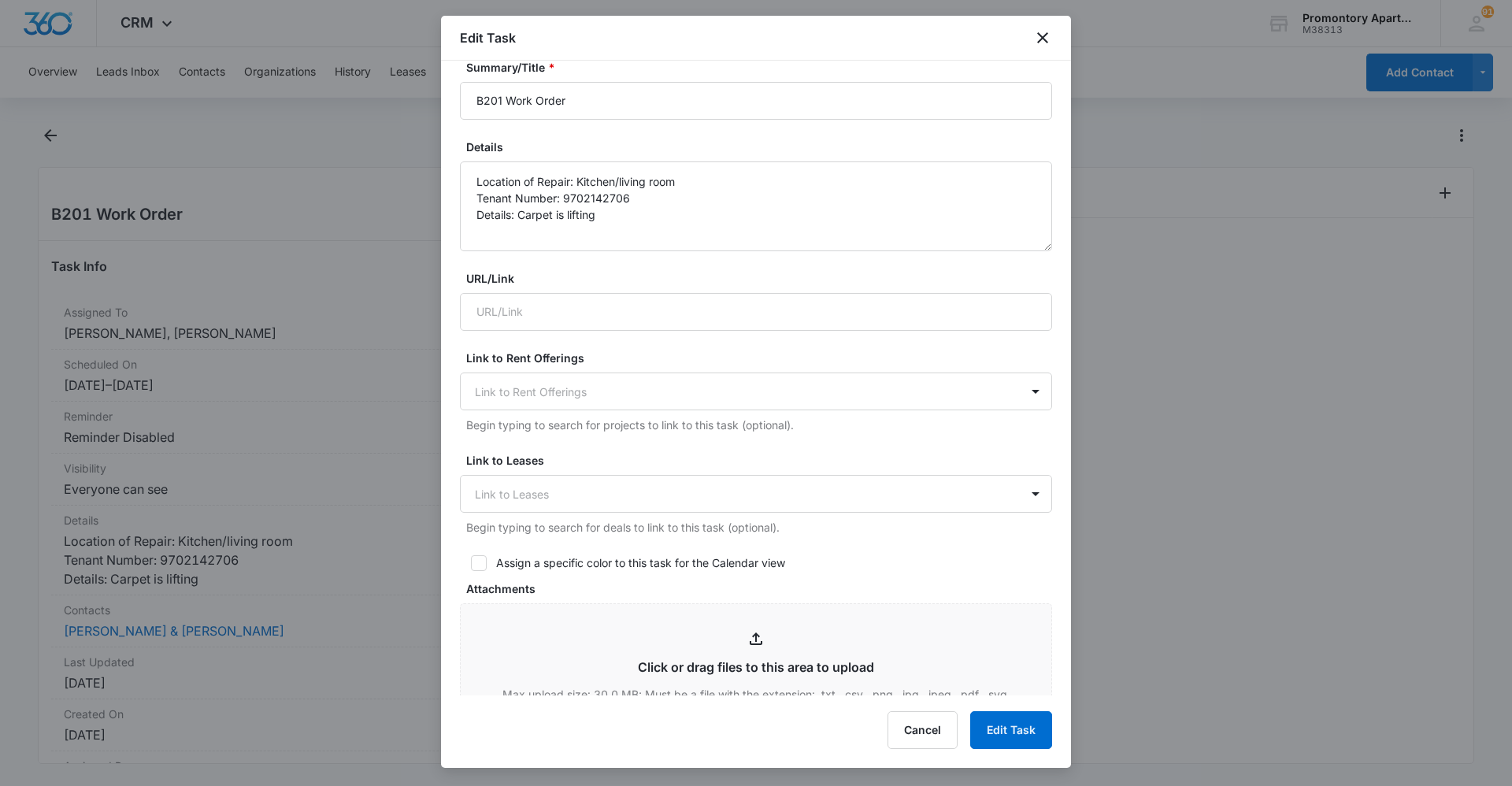
scroll to position [78, 0]
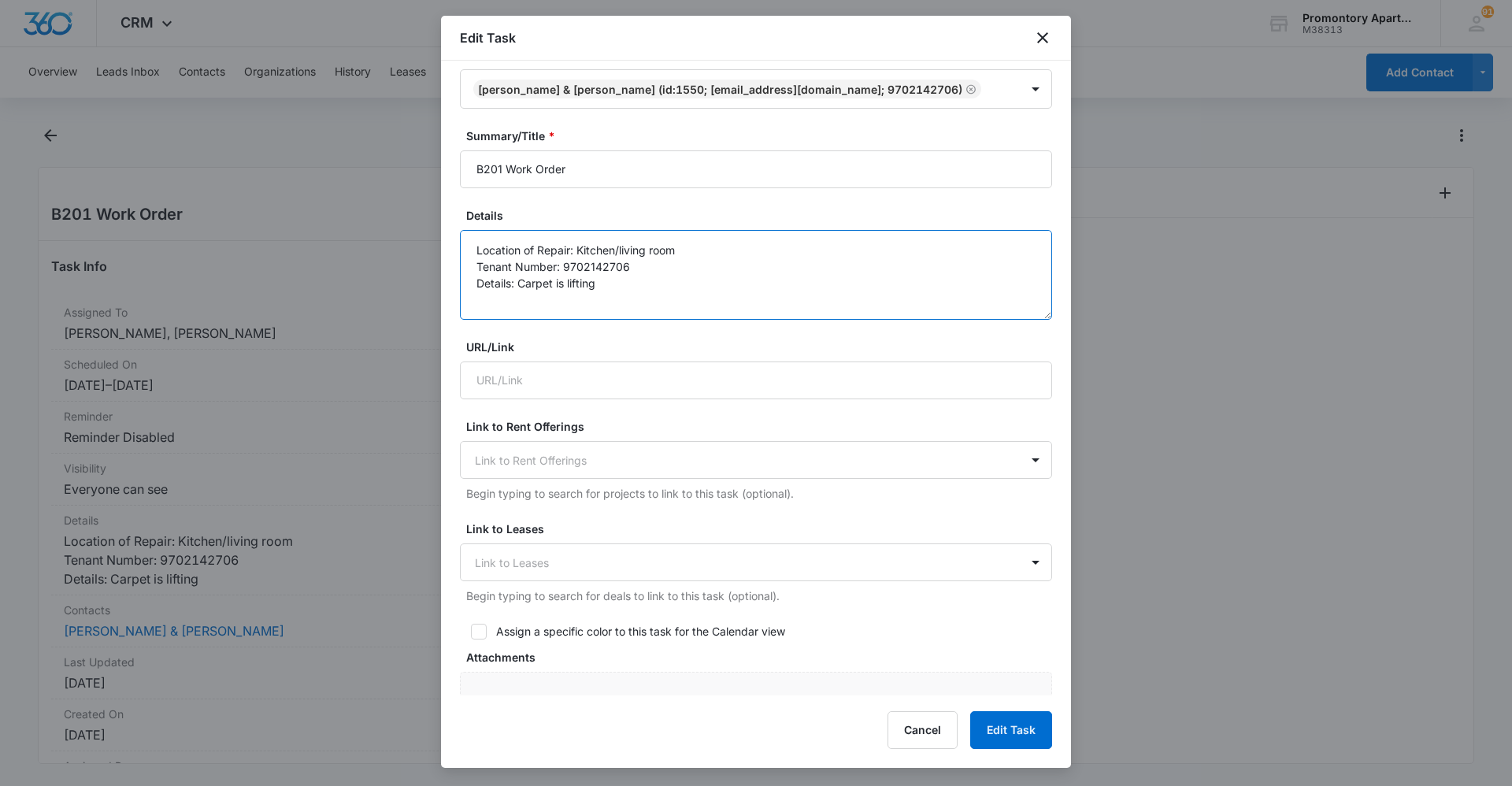
click at [625, 292] on textarea "Location of Repair: Kitchen/living room Tenant Number: 9702142706 Details: Carp…" at bounding box center [756, 274] width 593 height 90
click at [619, 286] on textarea "Location of Repair: Kitchen/living room Tenant Number: 9702142706 Details: Carp…" at bounding box center [756, 274] width 593 height 90
type textarea "Location of Repair: Kitchen/living room Tenant Number: 9702142706 Details: Carp…"
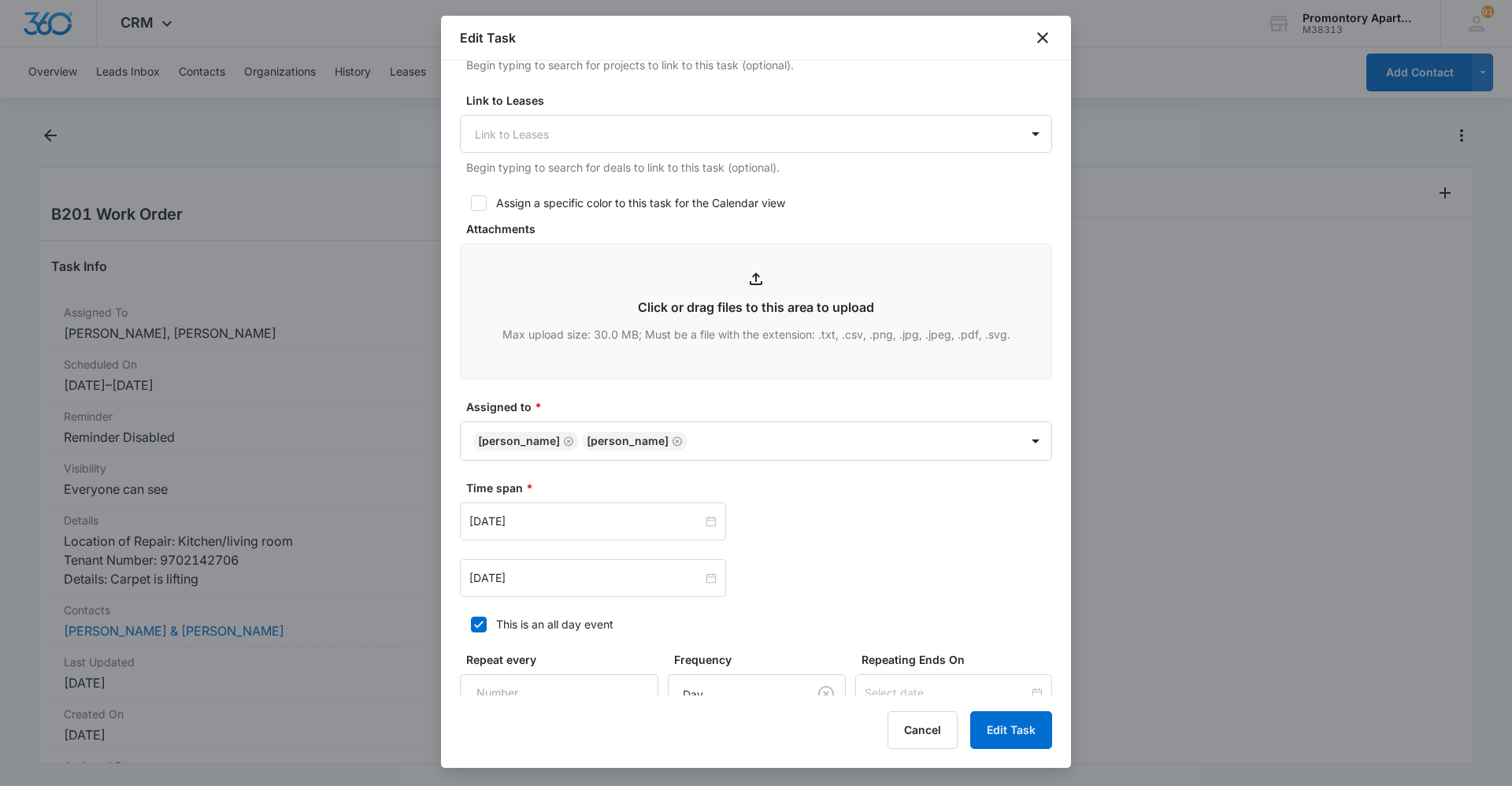
scroll to position [677, 0]
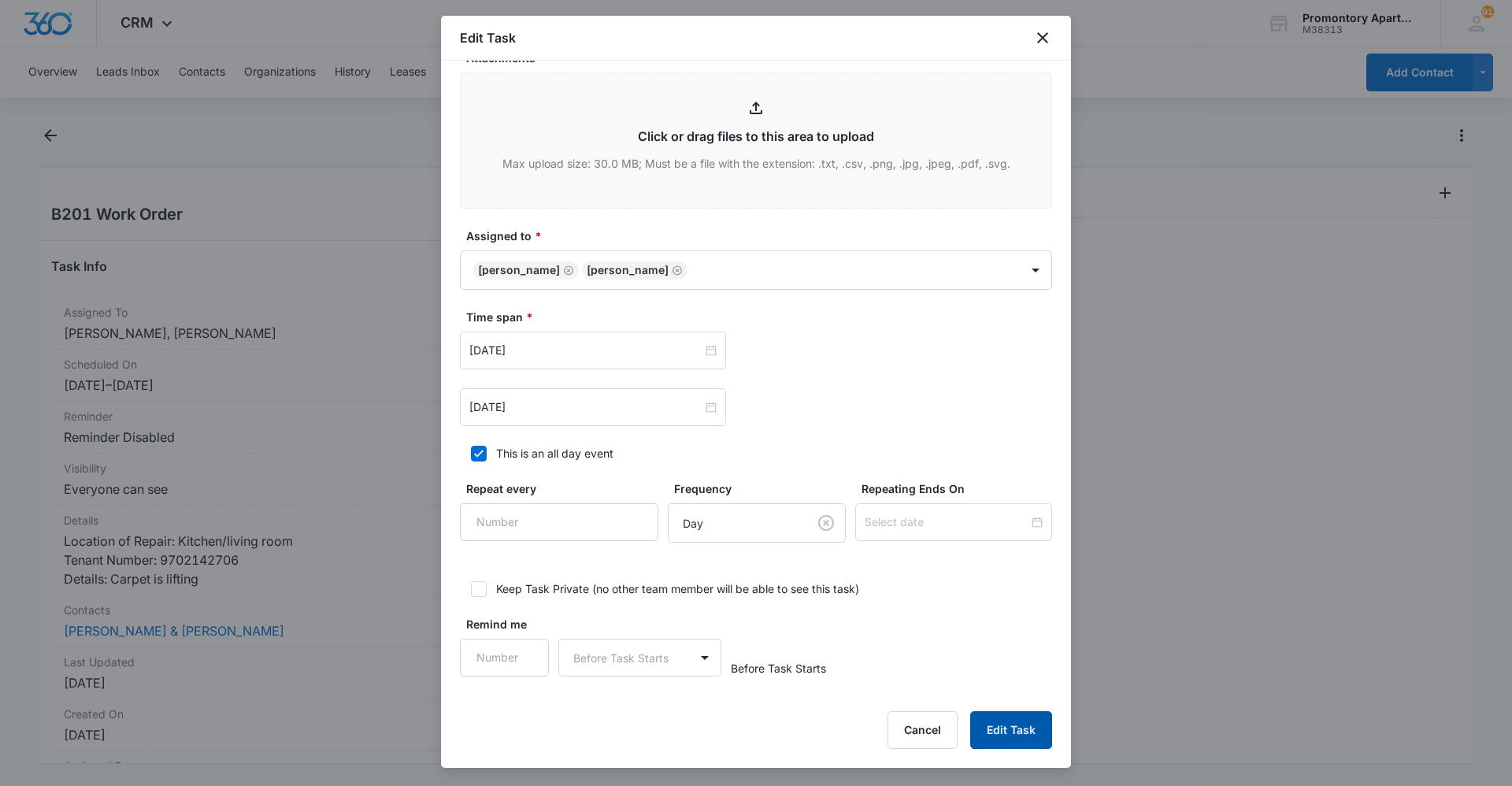
click at [1013, 727] on button "Edit Task" at bounding box center [1011, 729] width 82 height 38
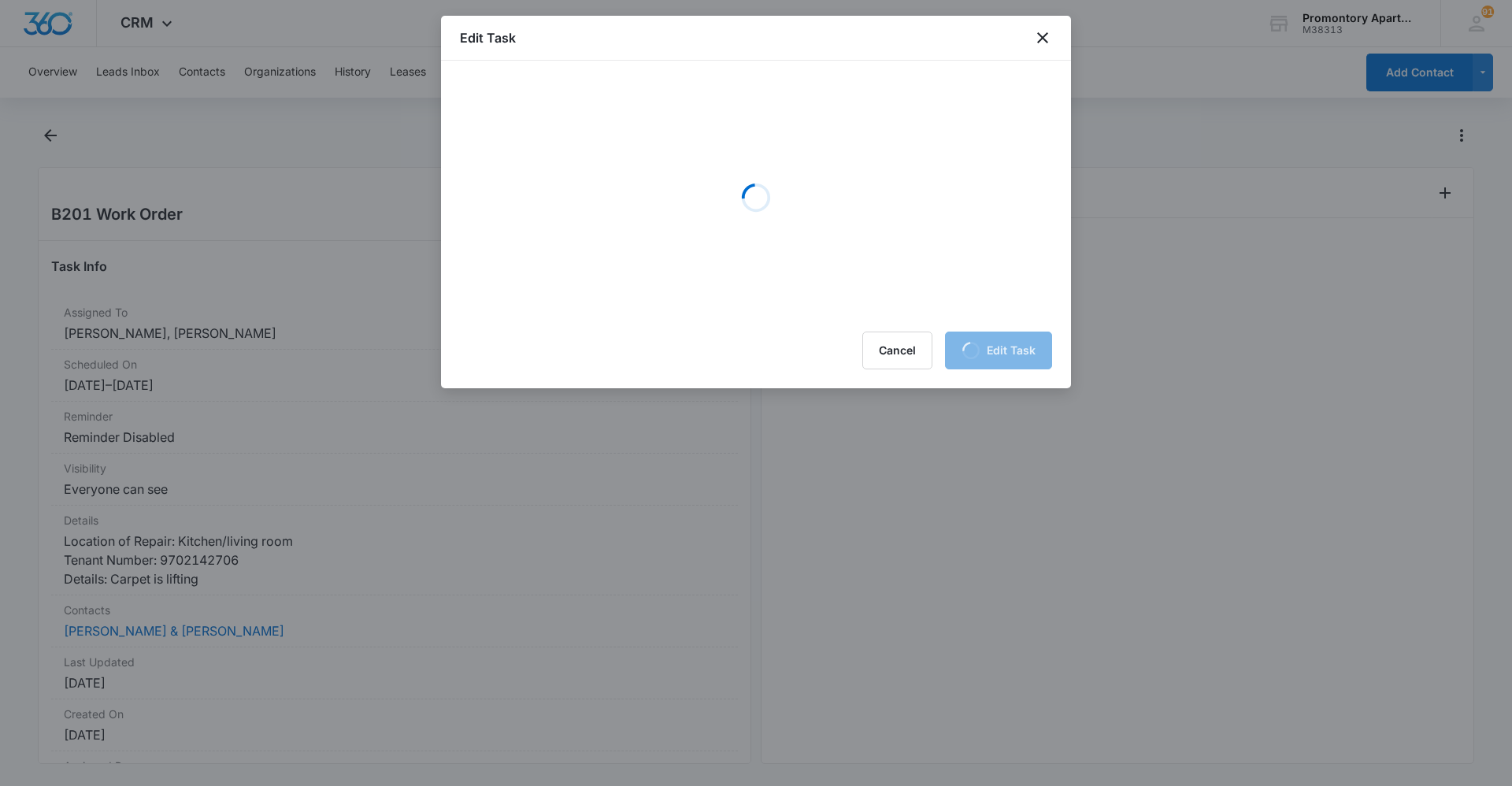
scroll to position [0, 0]
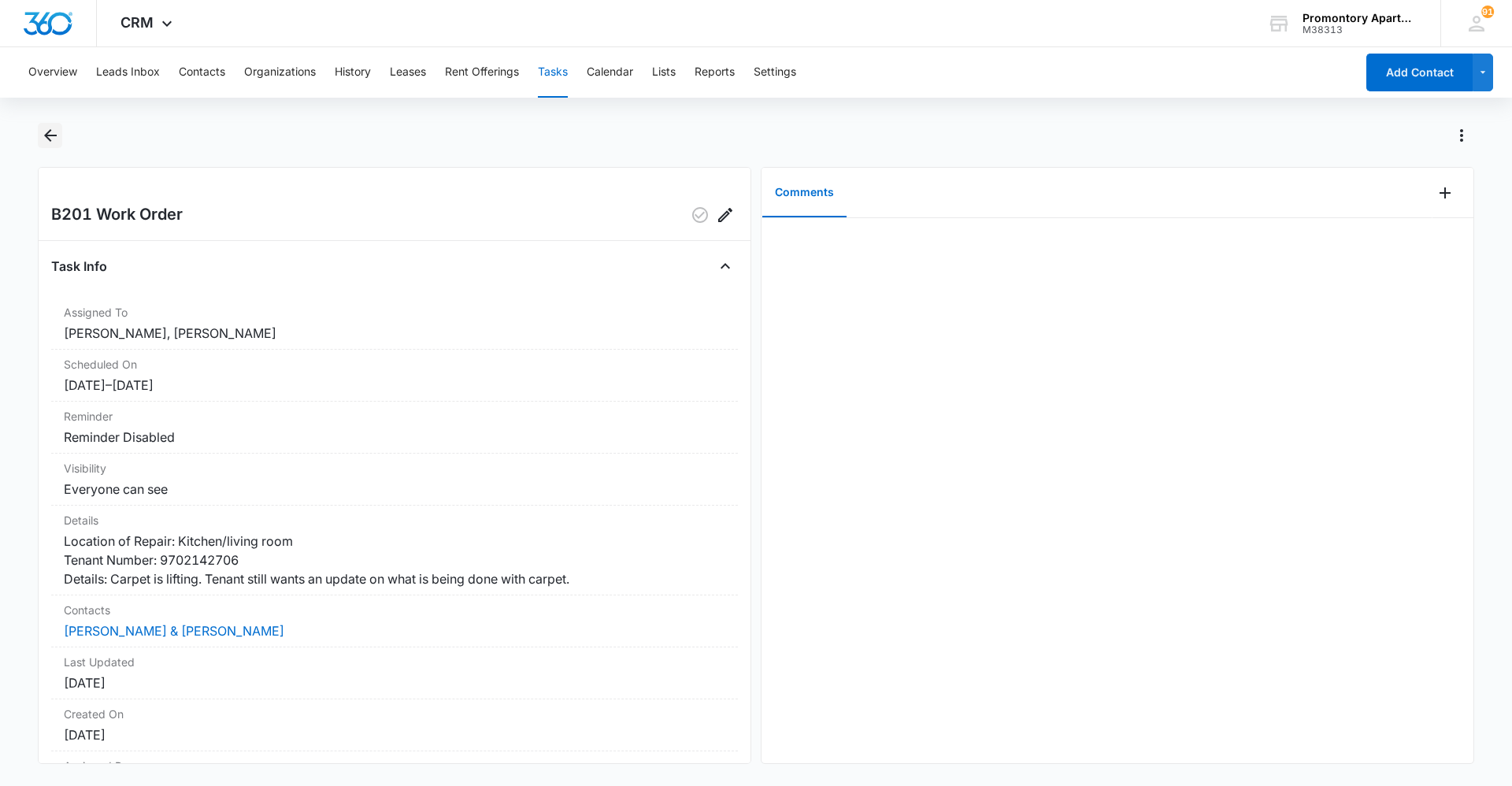
click at [53, 135] on icon "Back" at bounding box center [50, 136] width 13 height 13
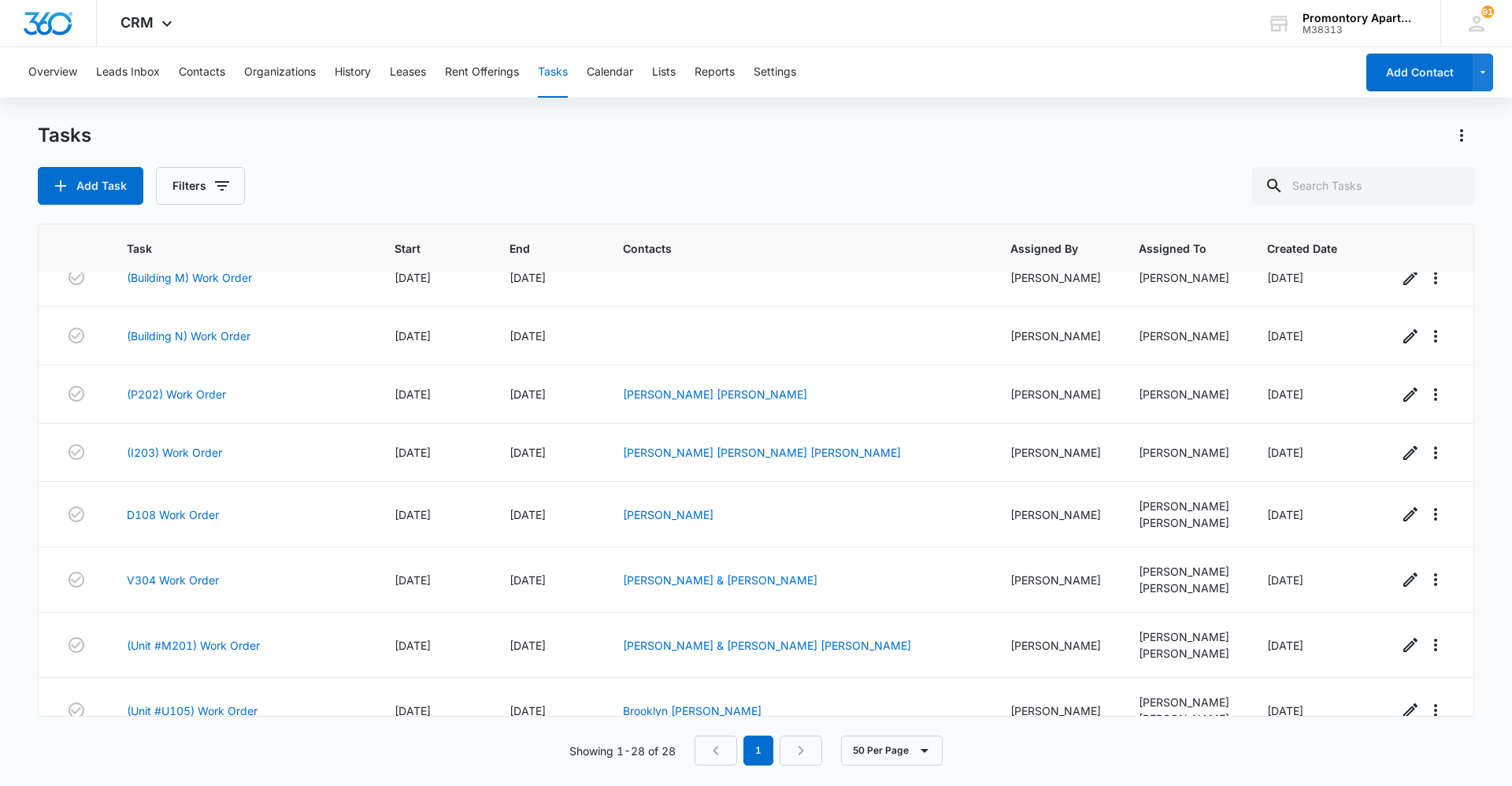
scroll to position [952, 0]
click at [161, 402] on td "(P202) Work Order" at bounding box center [242, 391] width 268 height 59
click at [171, 391] on link "(P202) Work Order" at bounding box center [176, 391] width 100 height 17
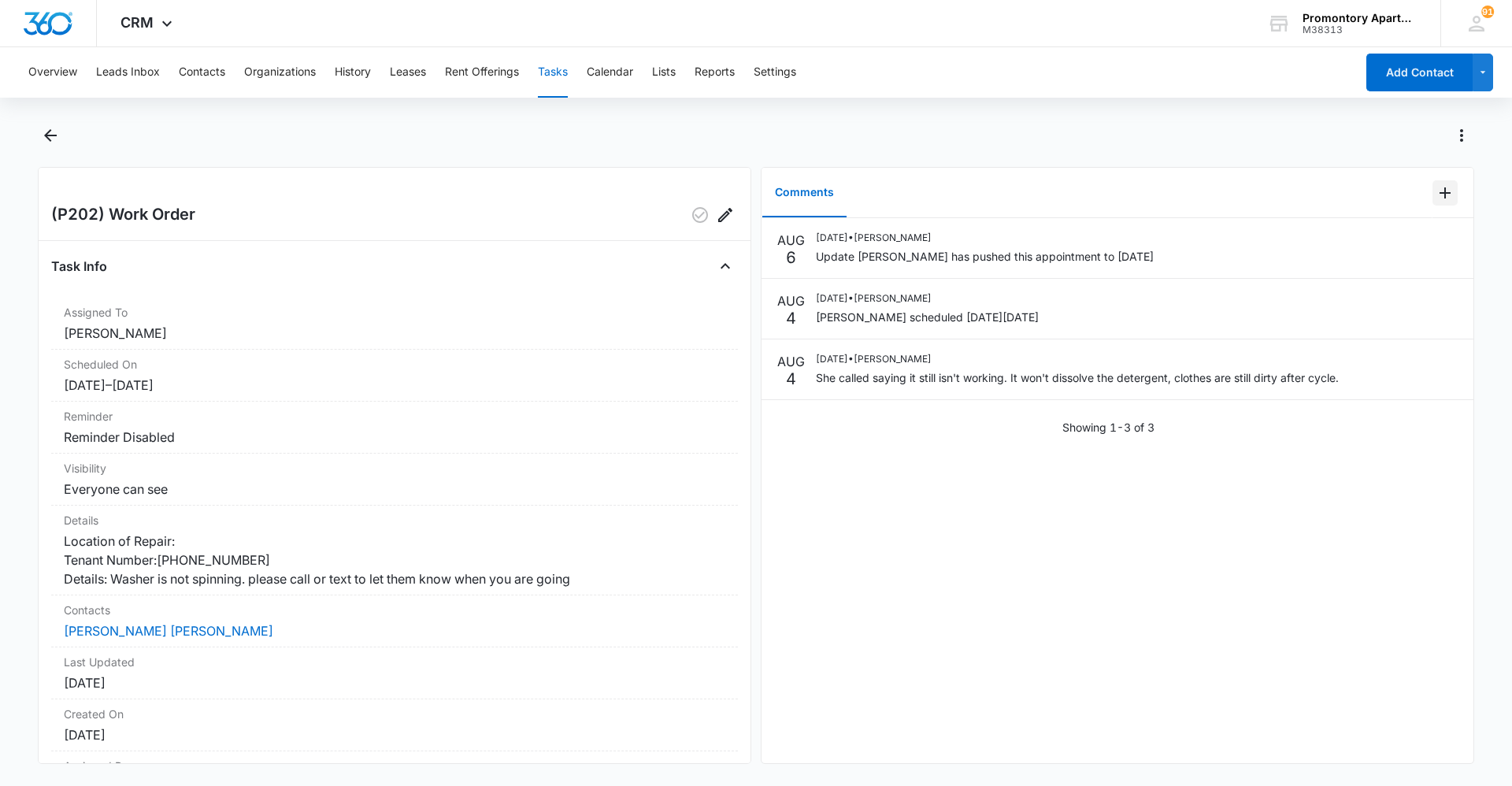
click at [1436, 188] on icon "Add Comment" at bounding box center [1445, 193] width 19 height 19
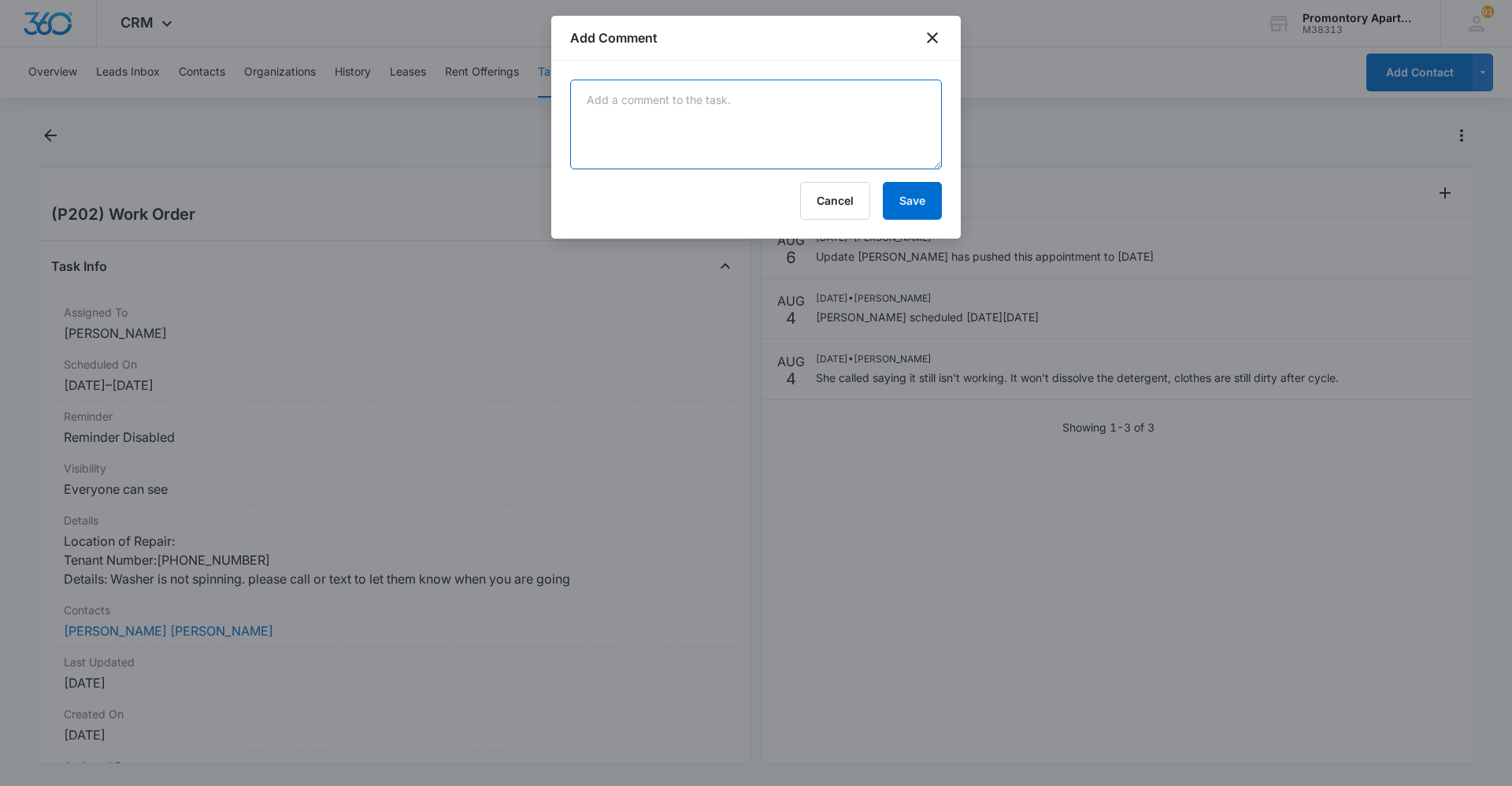
click at [649, 98] on textarea at bounding box center [756, 125] width 372 height 90
type textarea "Manweiler ordered an adjitator and will be back for repair"
drag, startPoint x: 921, startPoint y: 198, endPoint x: 815, endPoint y: 206, distance: 106.3
click at [920, 197] on button "Save" at bounding box center [912, 201] width 59 height 38
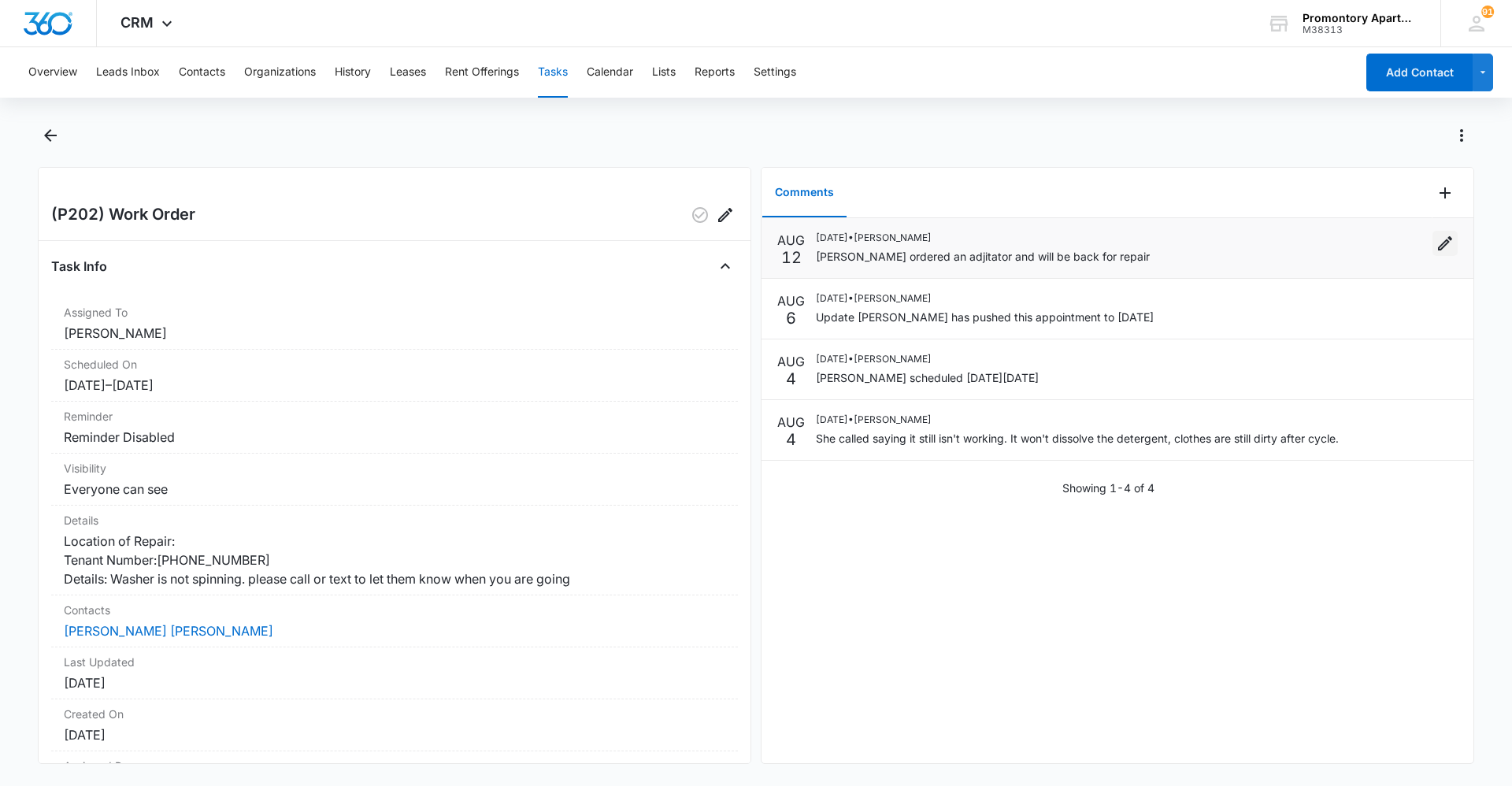
click at [1438, 242] on icon "Edit" at bounding box center [1445, 243] width 14 height 14
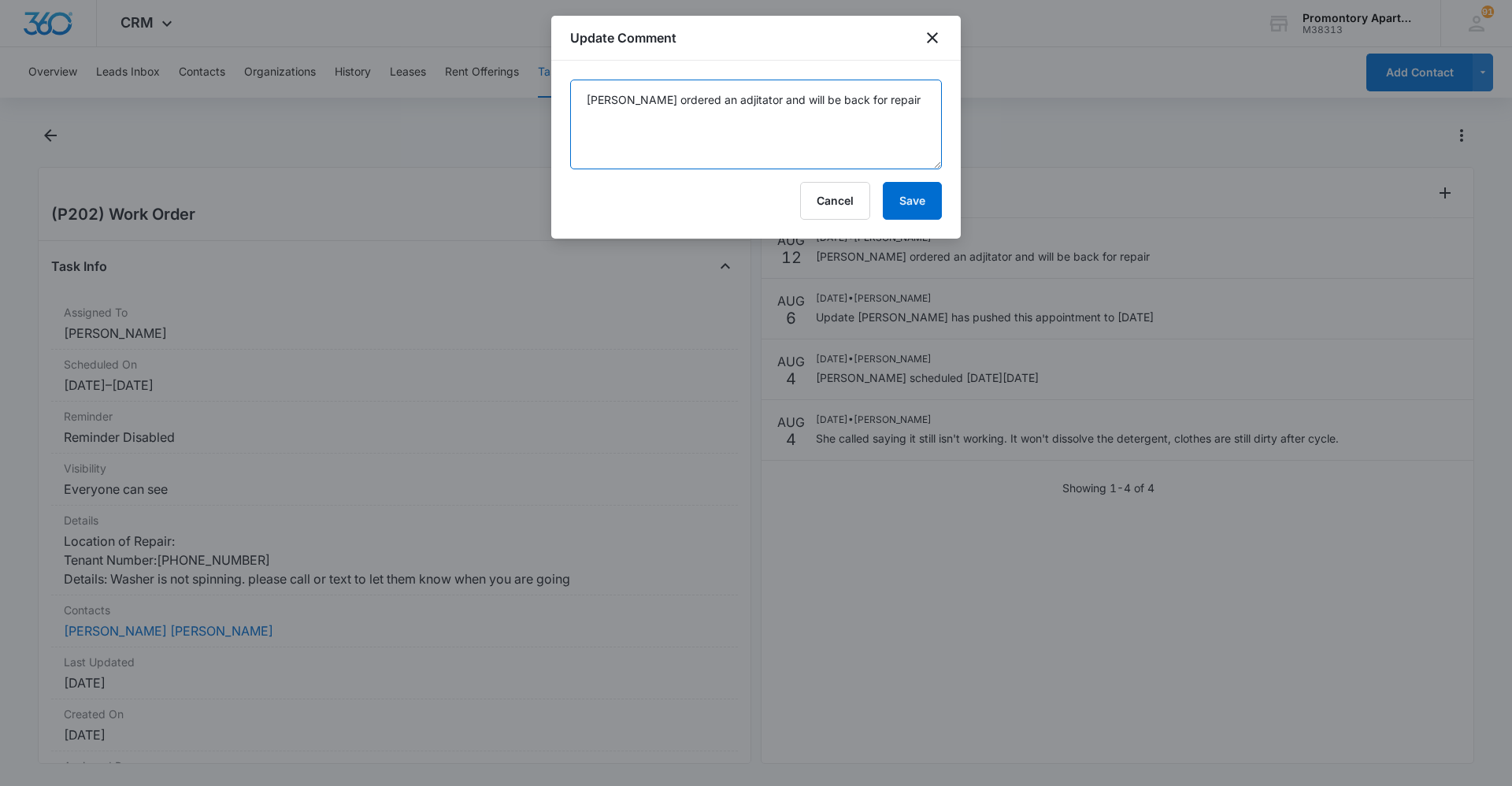
drag, startPoint x: 743, startPoint y: 100, endPoint x: 710, endPoint y: 104, distance: 33.2
click at [710, 104] on textarea "Manweiler ordered an adjitator and will be back for repair" at bounding box center [756, 125] width 372 height 90
click at [686, 105] on textarea "Manweiler ordered an agitator and will be back for repair" at bounding box center [756, 125] width 372 height 90
type textarea "Manweiler ordered an agitator and will be back for repair"
click at [924, 208] on button "Save" at bounding box center [912, 201] width 59 height 38
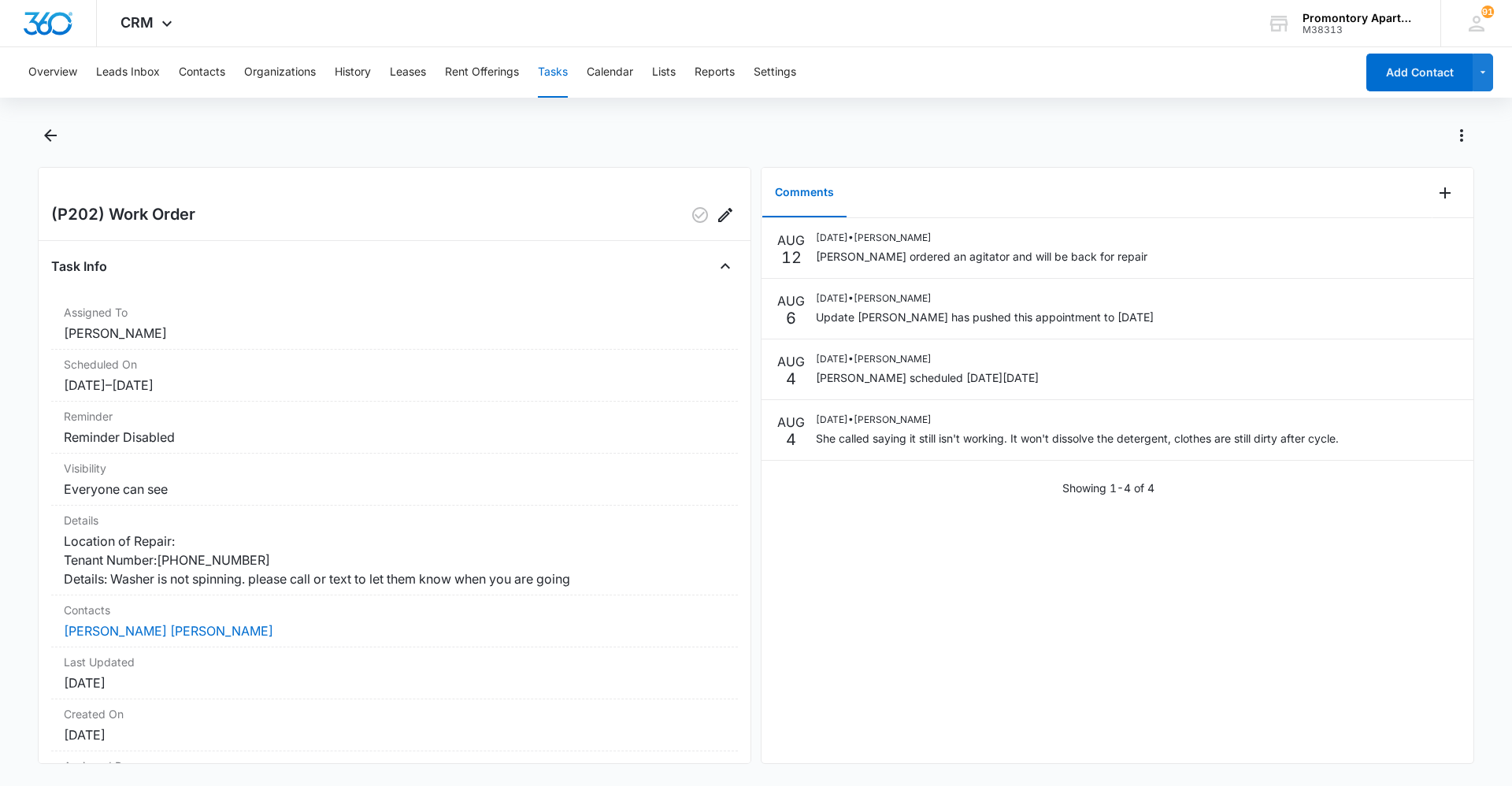
click at [571, 70] on div "Overview Leads Inbox Contacts Organizations History Leases Rent Offerings Tasks…" at bounding box center [687, 73] width 1337 height 50
click at [45, 136] on icon "Back" at bounding box center [50, 136] width 13 height 13
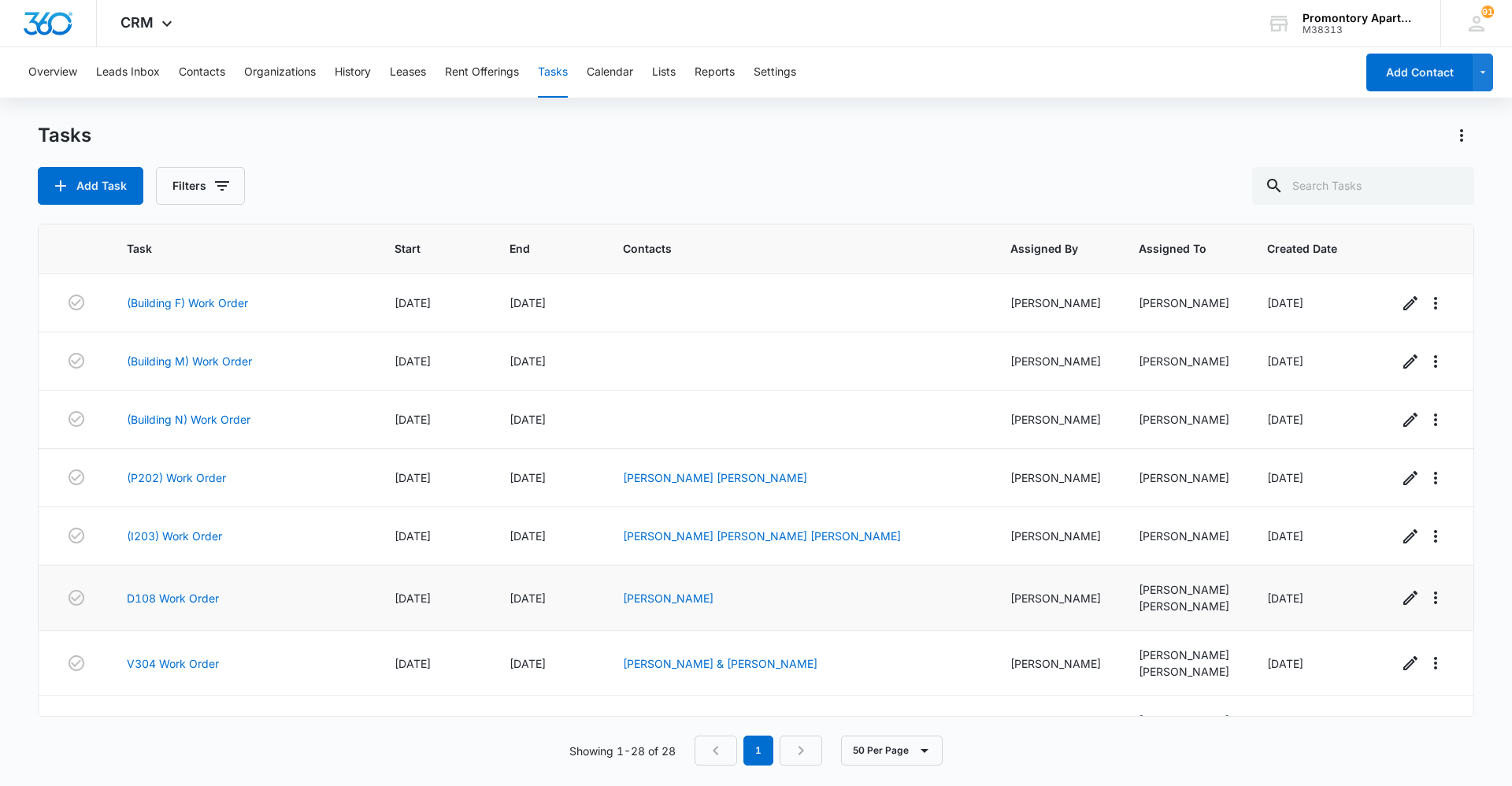
scroll to position [868, 0]
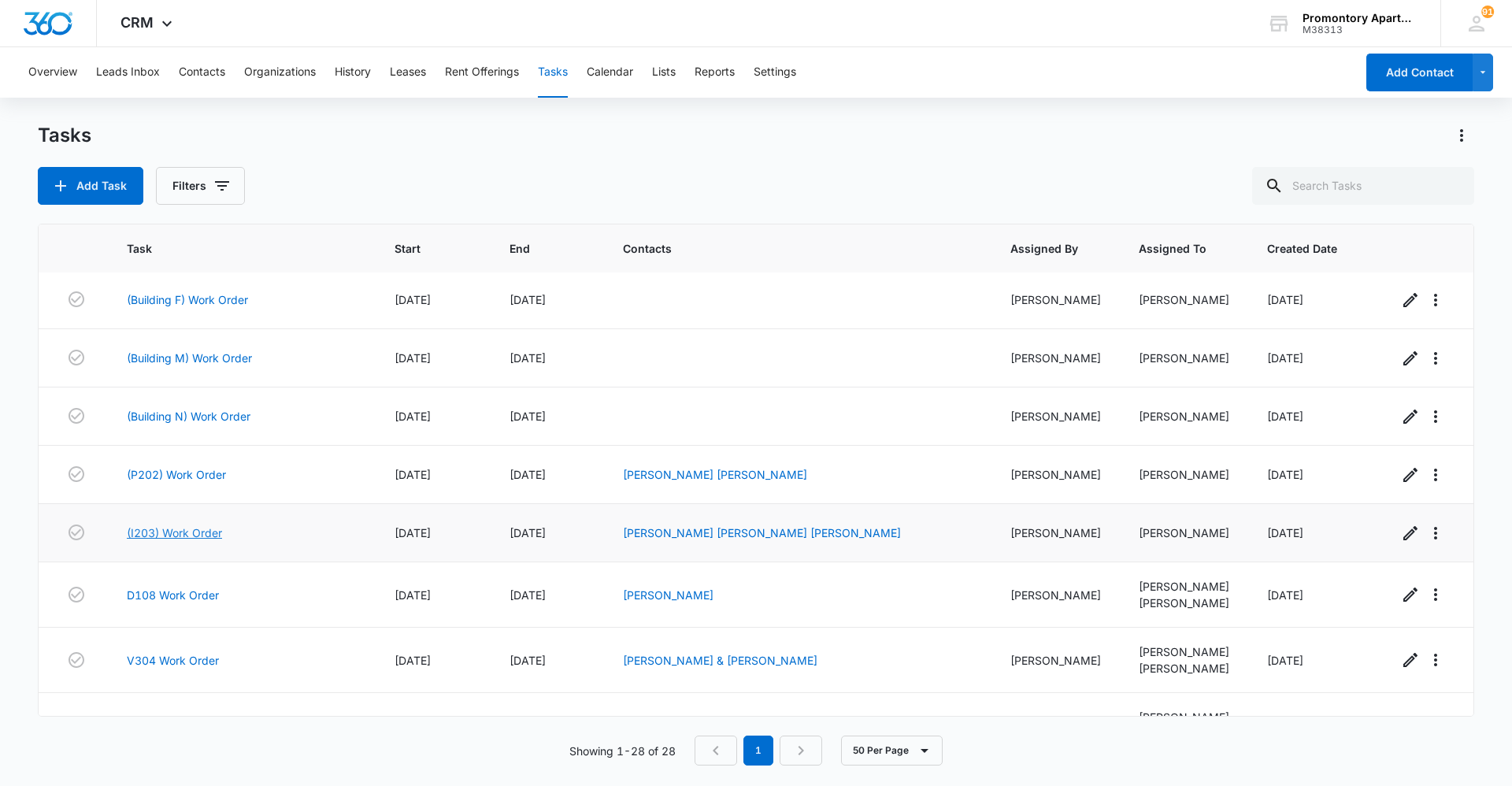
click at [195, 536] on link "(I203) Work Order" at bounding box center [174, 533] width 95 height 17
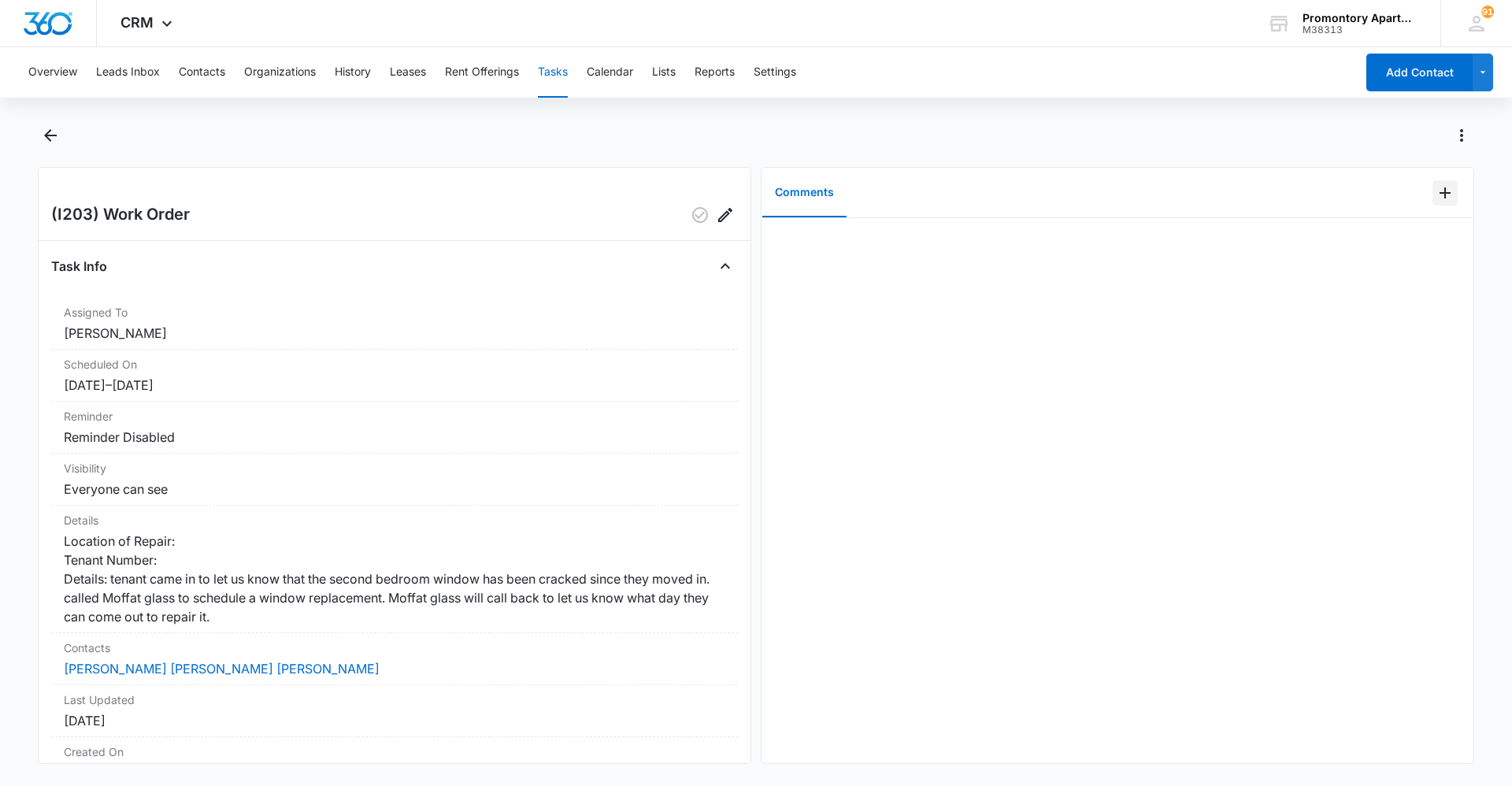
click at [1440, 194] on icon "Add Comment" at bounding box center [1446, 193] width 11 height 11
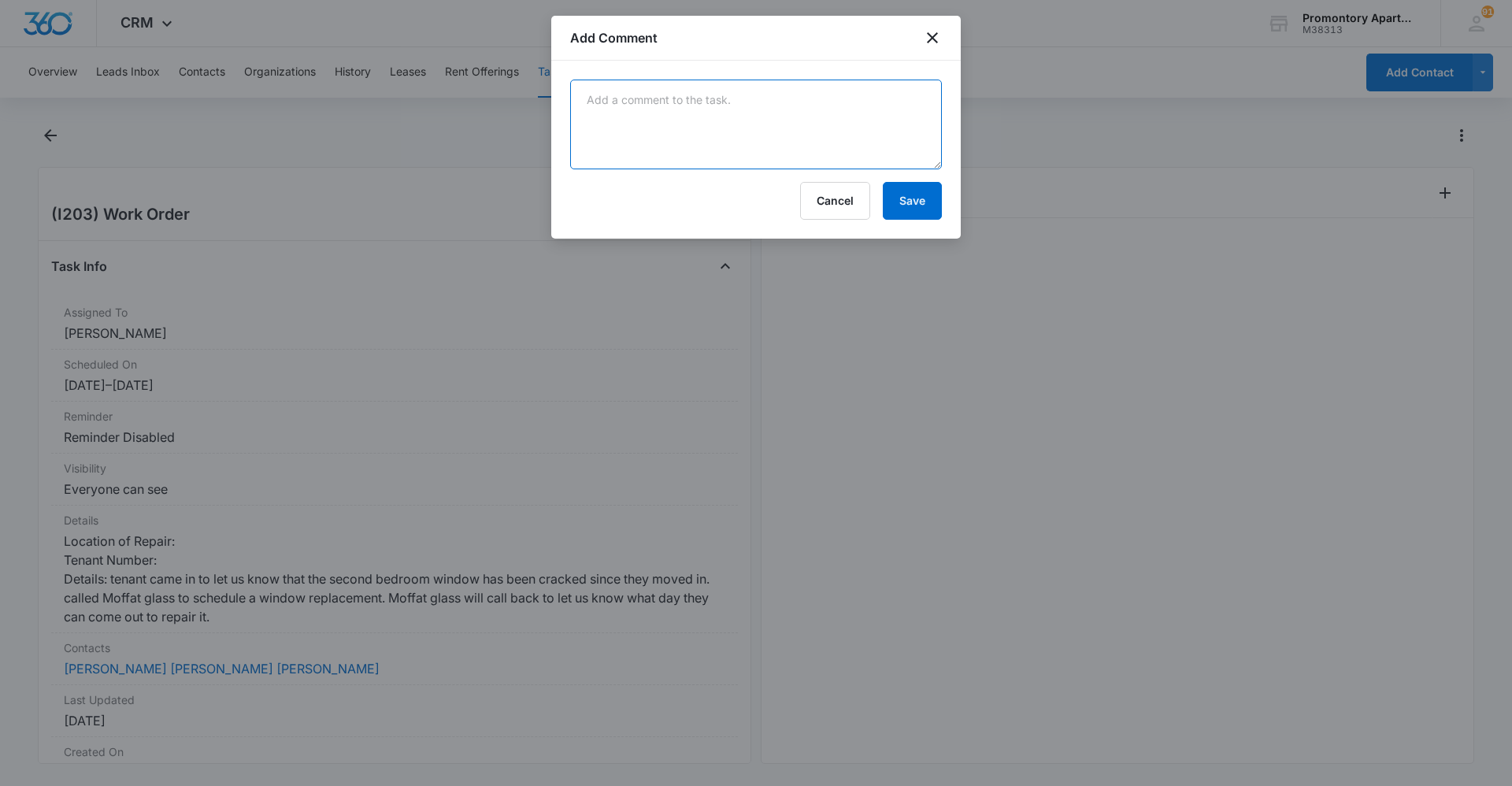
click at [649, 107] on textarea at bounding box center [756, 125] width 372 height 90
click at [868, 103] on textarea "Moffat glass came out 8/11 to measure window. will" at bounding box center [756, 125] width 372 height 90
drag, startPoint x: 860, startPoint y: 100, endPoint x: 839, endPoint y: 103, distance: 21.2
click at [839, 103] on textarea "Moffat glass came out 8/11 to measure window. will" at bounding box center [756, 125] width 372 height 90
type textarea "Moffat glass came out 8/11 to measure window. will be back when they get glass …"
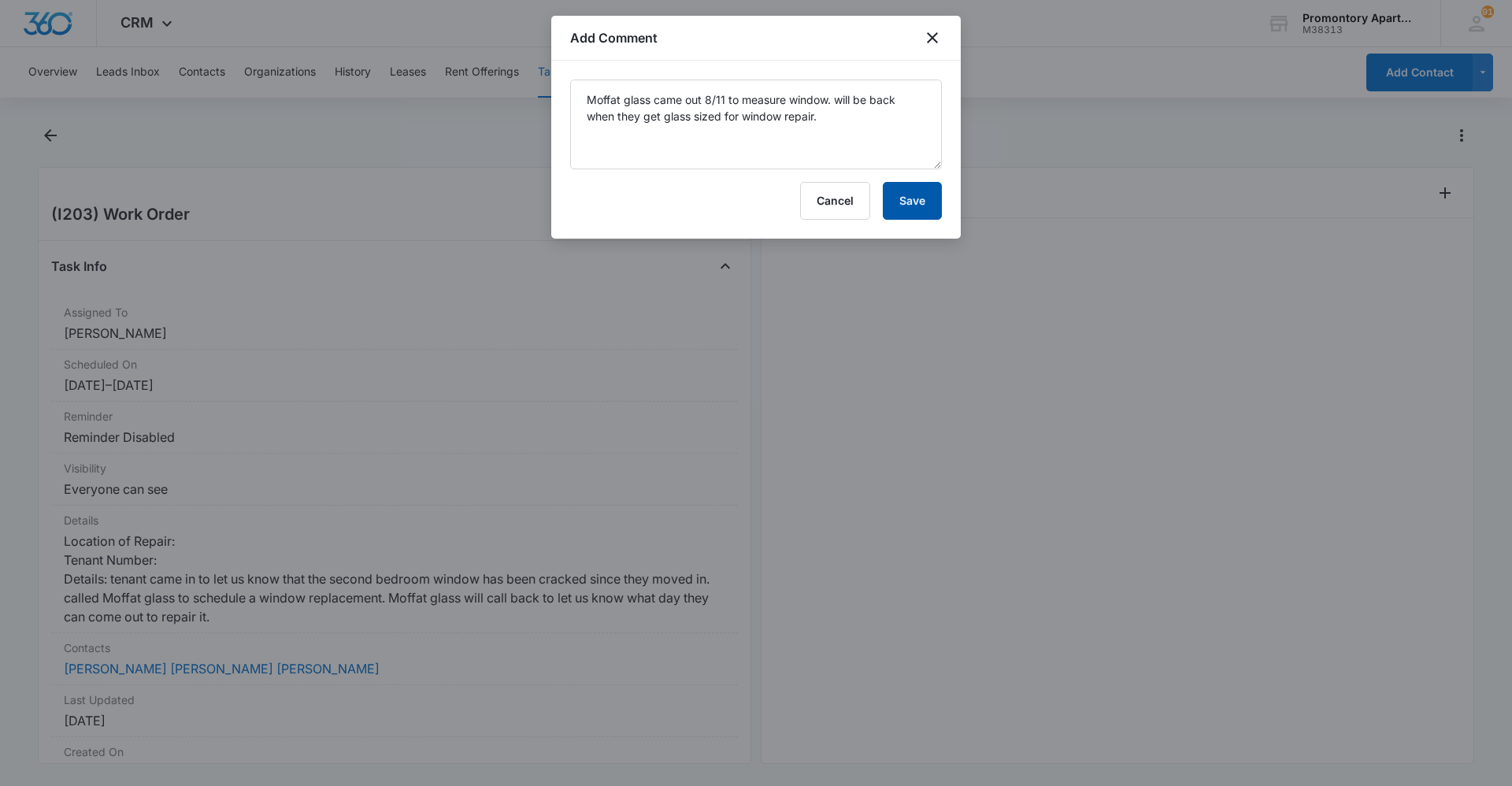
click at [915, 203] on button "Save" at bounding box center [912, 201] width 59 height 38
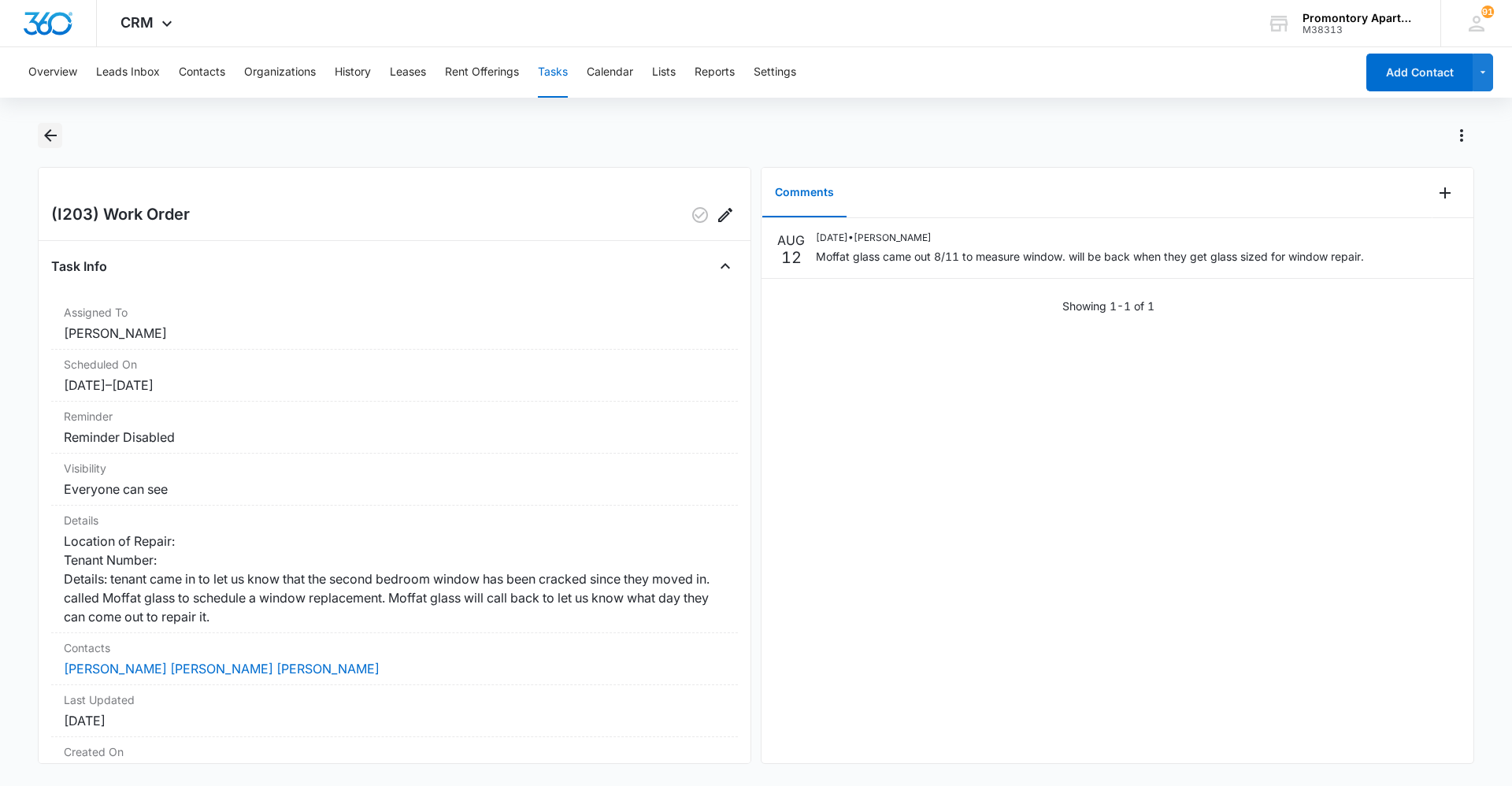
click at [47, 142] on icon "Back" at bounding box center [50, 135] width 19 height 19
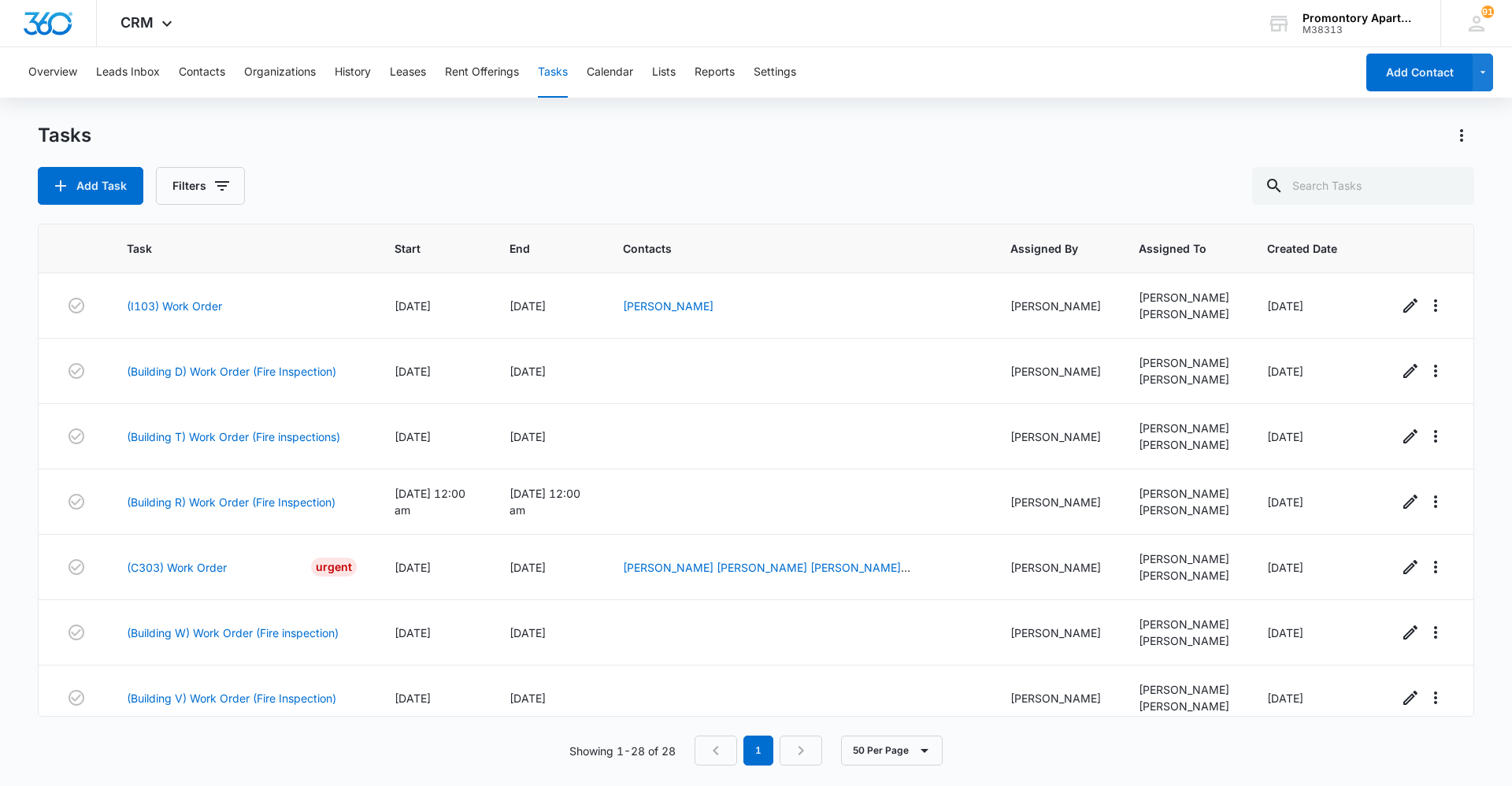
click at [562, 75] on button "Tasks" at bounding box center [553, 73] width 30 height 50
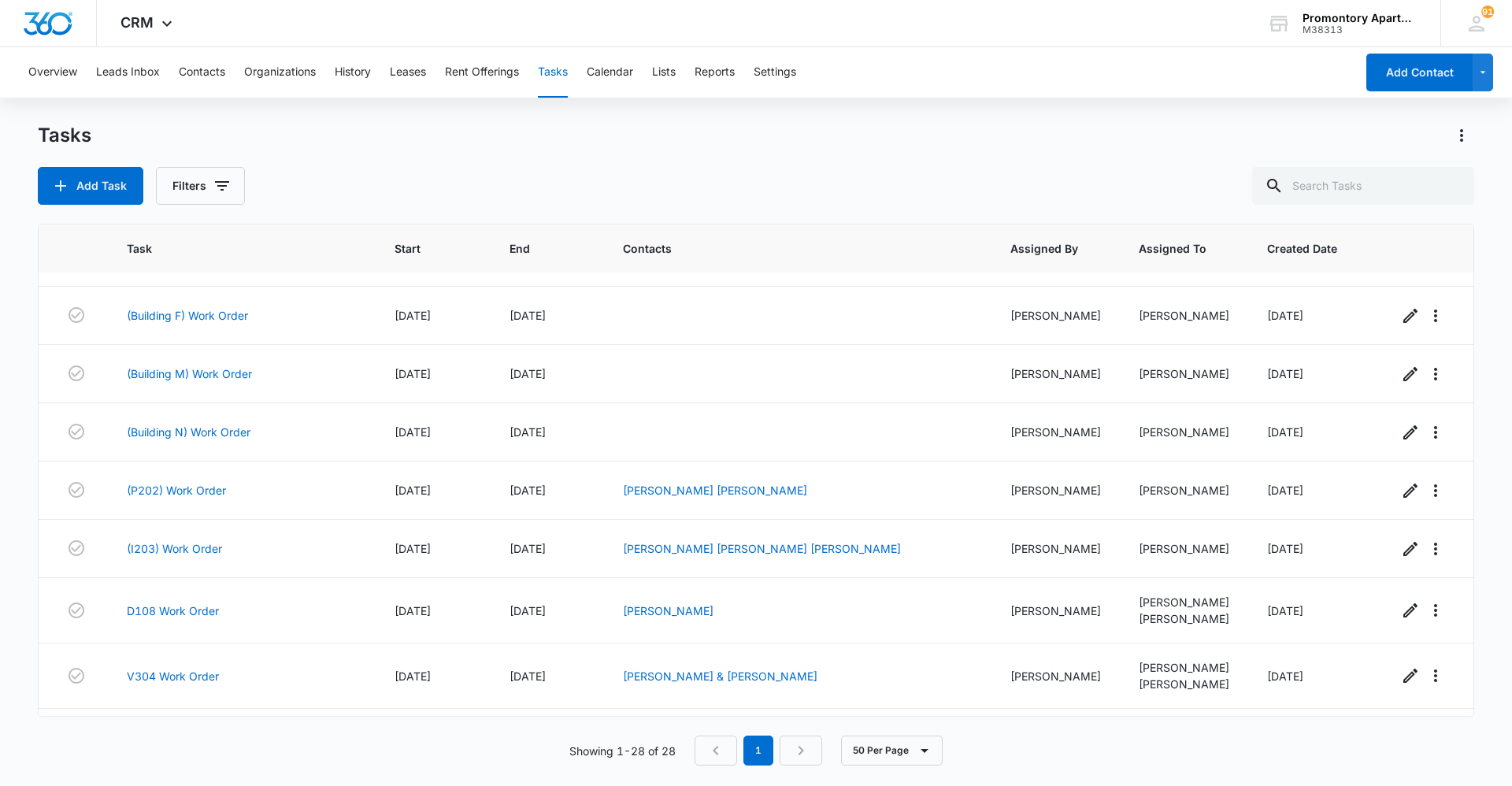
scroll to position [855, 0]
click at [183, 612] on link "D108 Work Order" at bounding box center [172, 607] width 92 height 17
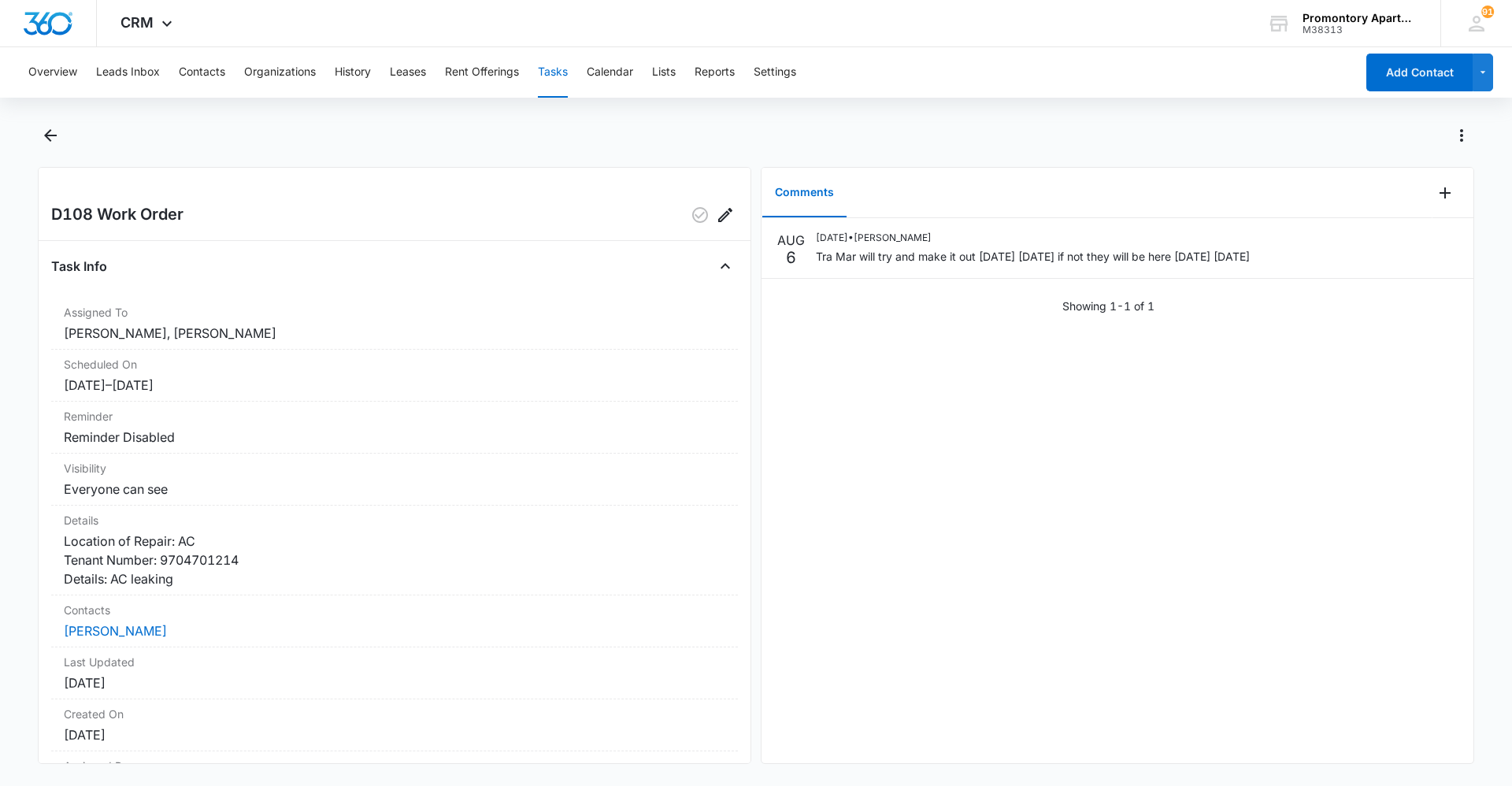
click at [1404, 516] on div "[DATE] [DATE] • [PERSON_NAME] Tra Mar will try and make it out [DATE] [DATE] if…" at bounding box center [1117, 490] width 712 height 545
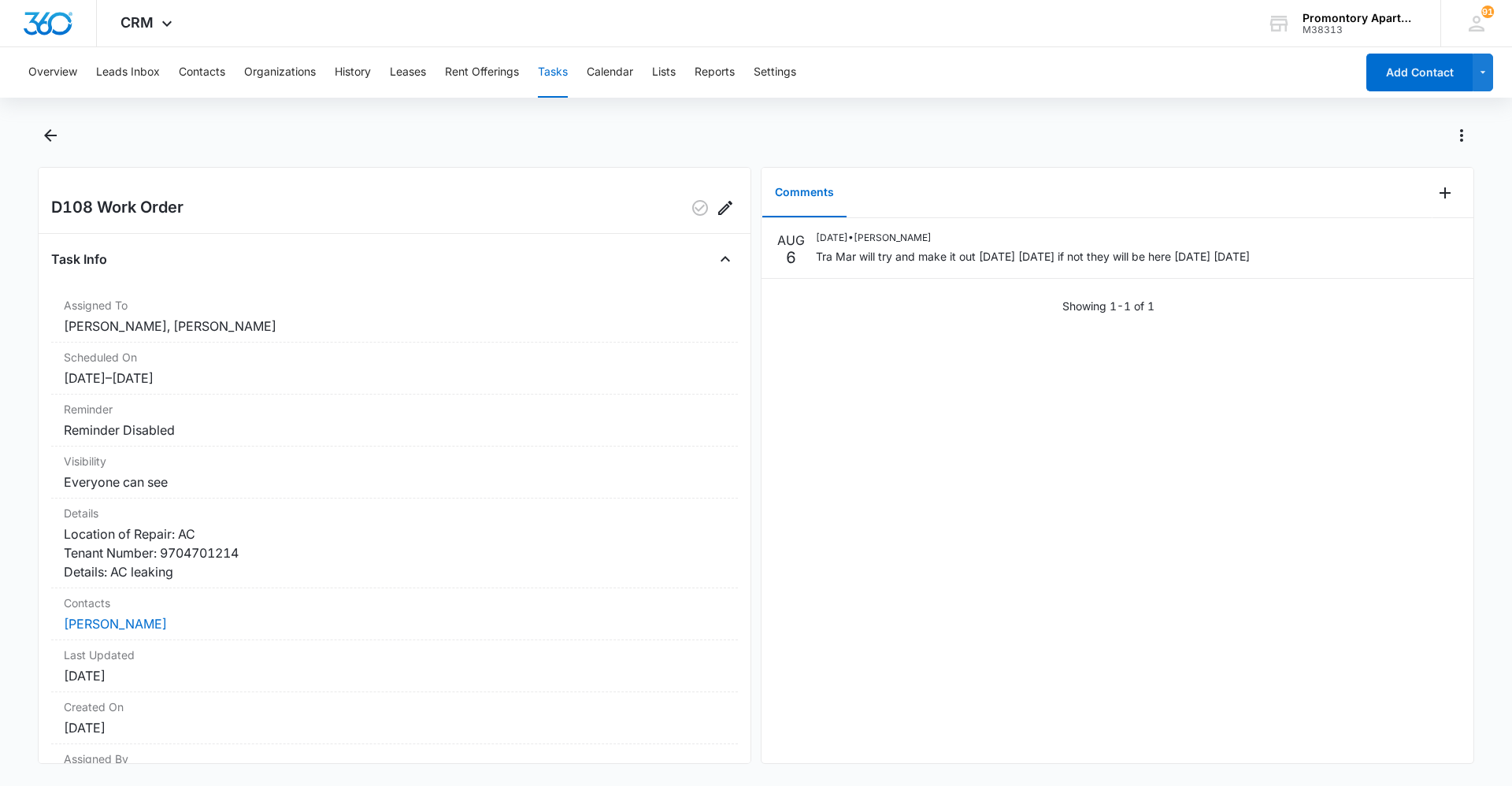
scroll to position [5, 0]
click at [47, 137] on icon "Back" at bounding box center [50, 135] width 19 height 19
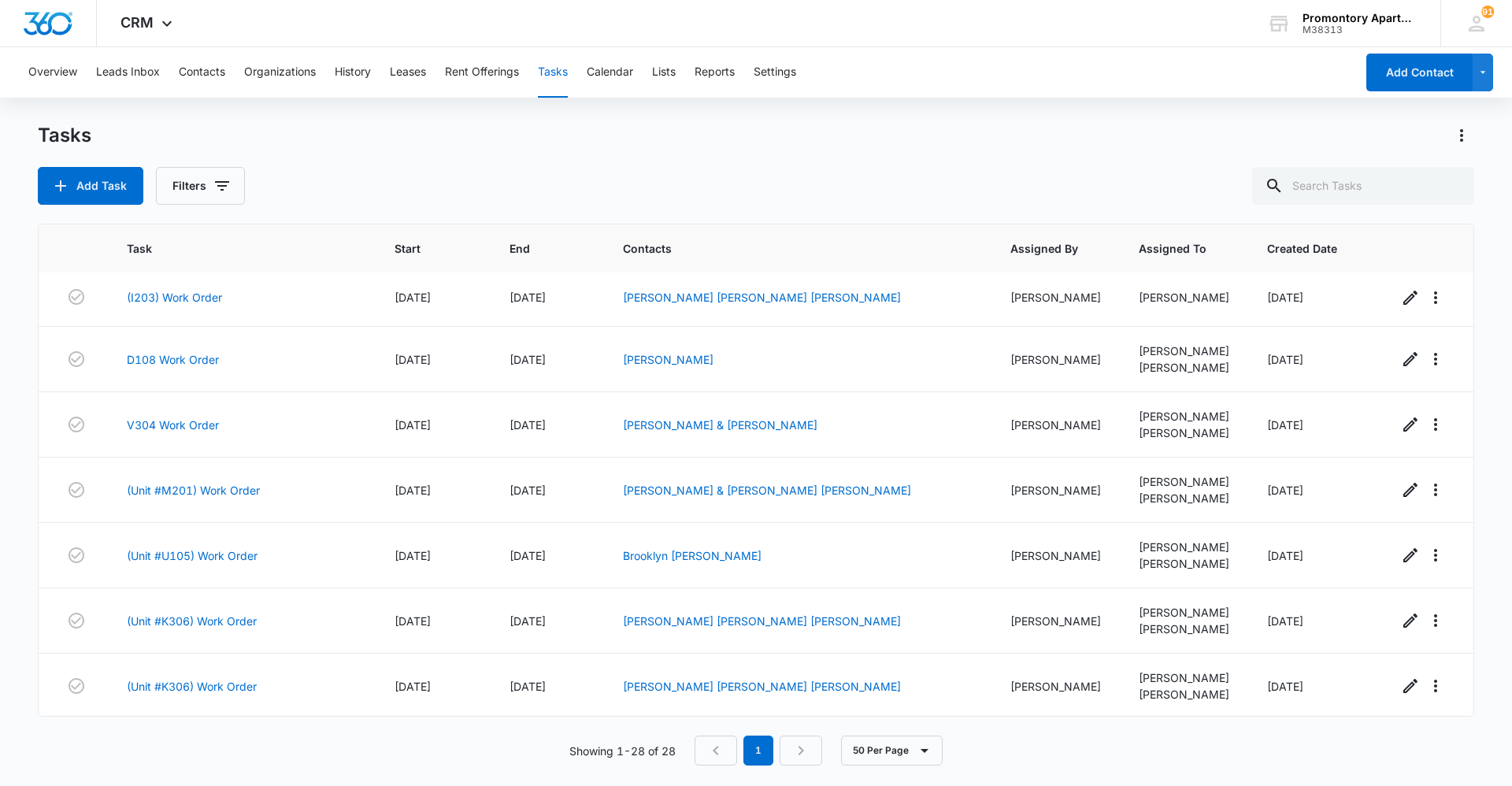
scroll to position [1110, 0]
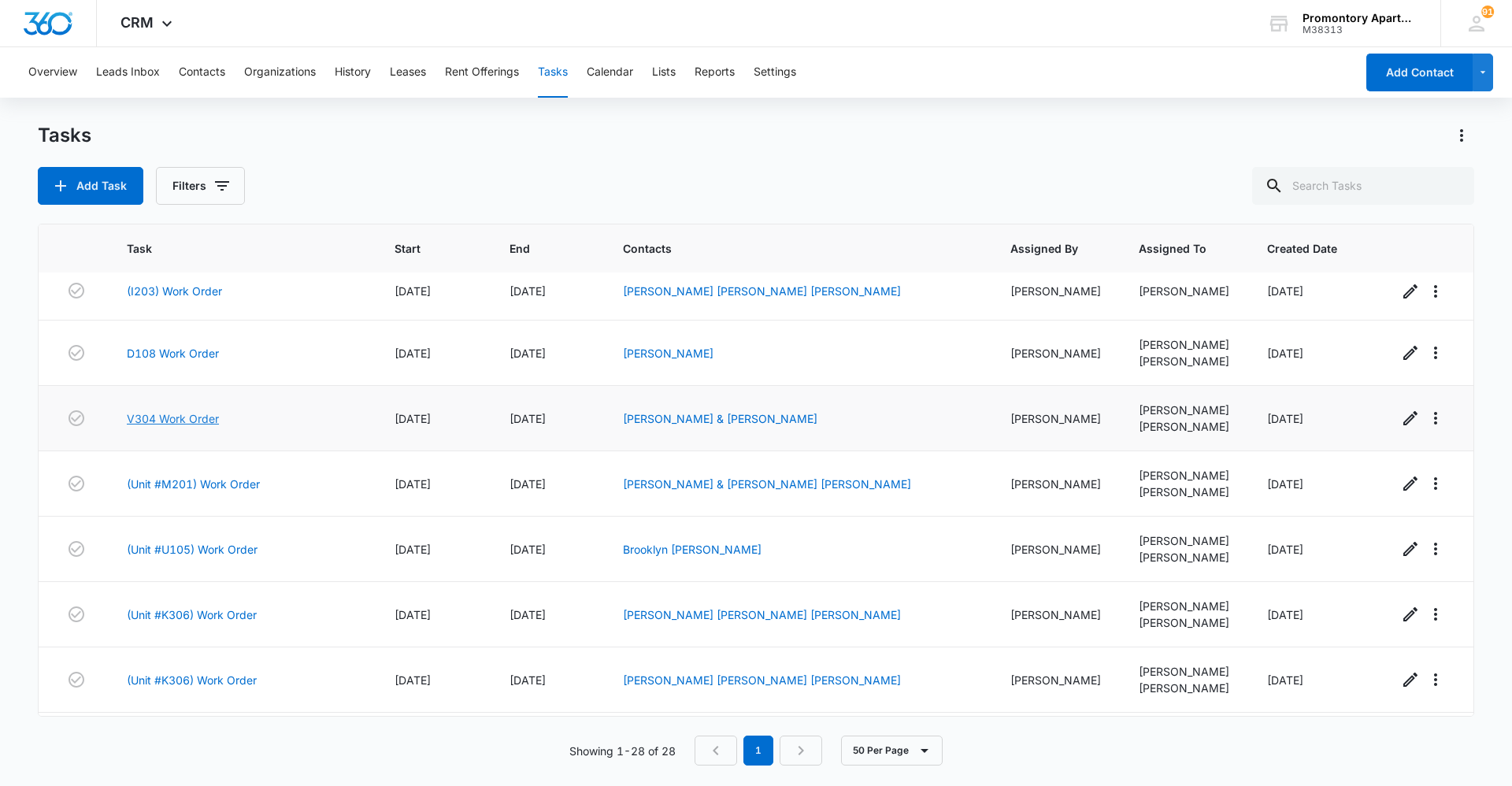
click at [147, 414] on link "V304 Work Order" at bounding box center [172, 419] width 92 height 17
